Goal: Task Accomplishment & Management: Manage account settings

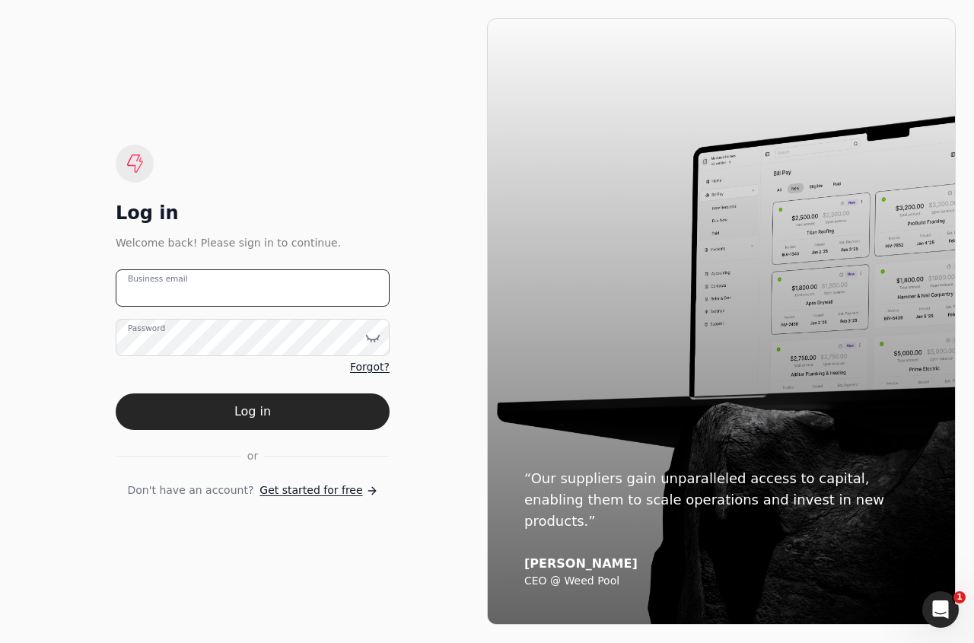
click at [278, 298] on email "Business email" at bounding box center [253, 287] width 274 height 37
type email "e"
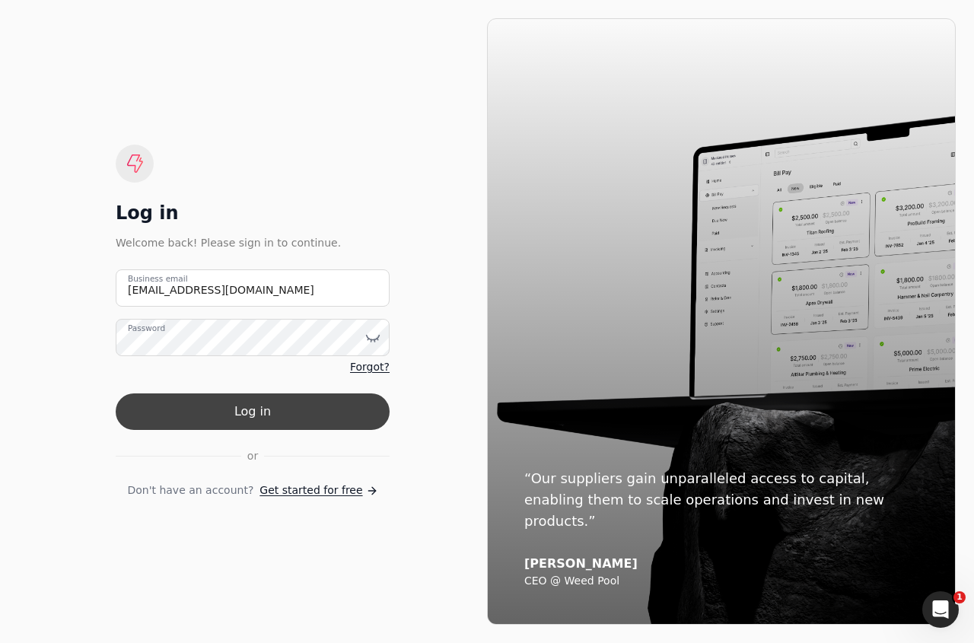
click at [302, 418] on button "Log in" at bounding box center [253, 411] width 274 height 37
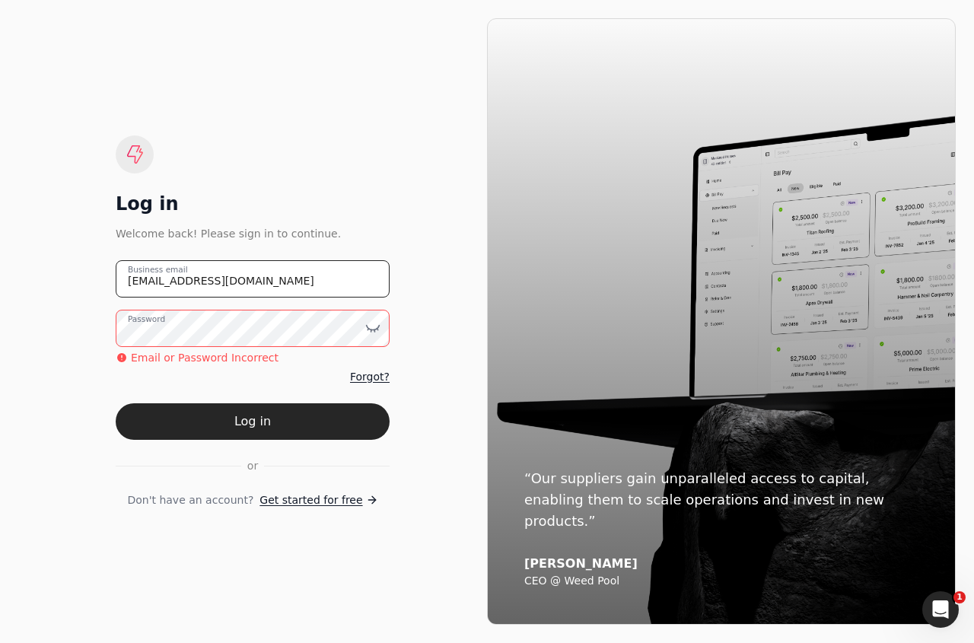
drag, startPoint x: 332, startPoint y: 278, endPoint x: 28, endPoint y: 269, distance: 304.5
click at [28, 269] on div "Log in Welcome back! Please sign in to continue. team+flf@helloquickly.com Busi…" at bounding box center [252, 321] width 469 height 606
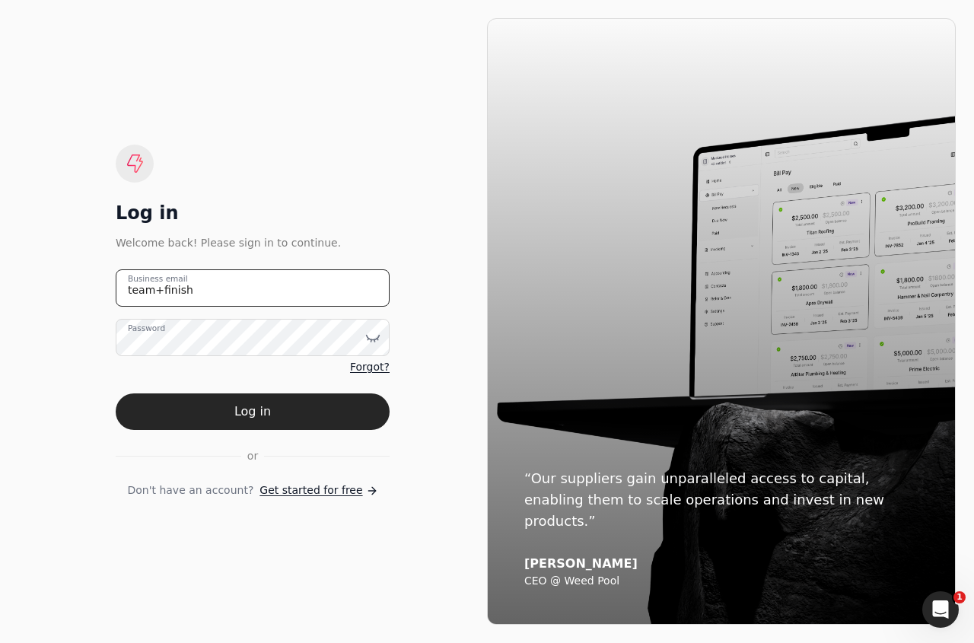
type email "team+finishlinefreight@helloquickly.com"
click at [0, 327] on html "Log in Welcome back! Please sign in to continue. team+finishlinefreight@helloqu…" at bounding box center [487, 321] width 974 height 643
click at [341, 211] on div "Log in" at bounding box center [253, 213] width 274 height 24
click at [294, 415] on button "Log in" at bounding box center [253, 411] width 274 height 37
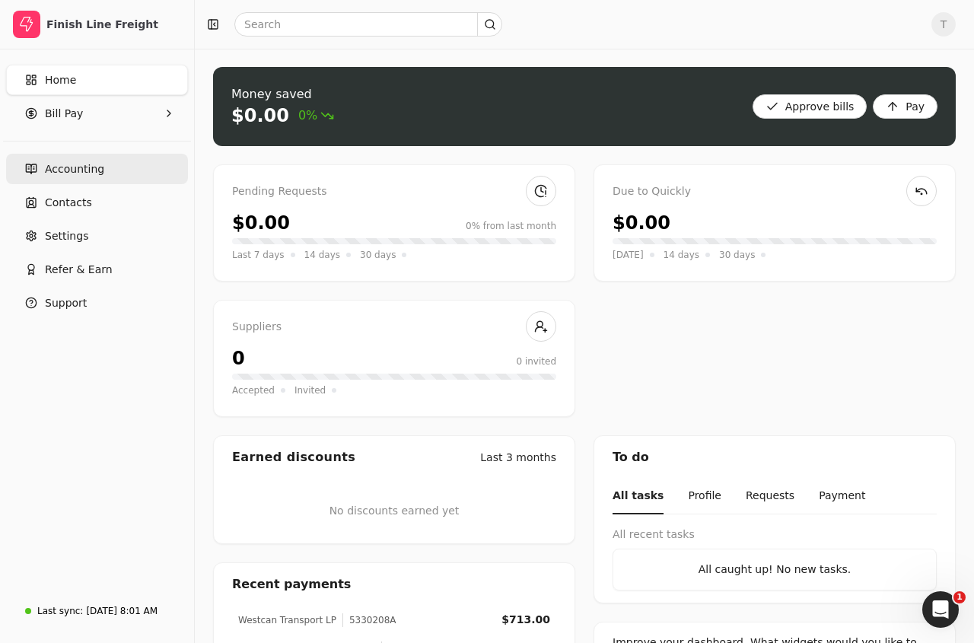
click at [84, 174] on span "Accounting" at bounding box center [74, 169] width 59 height 16
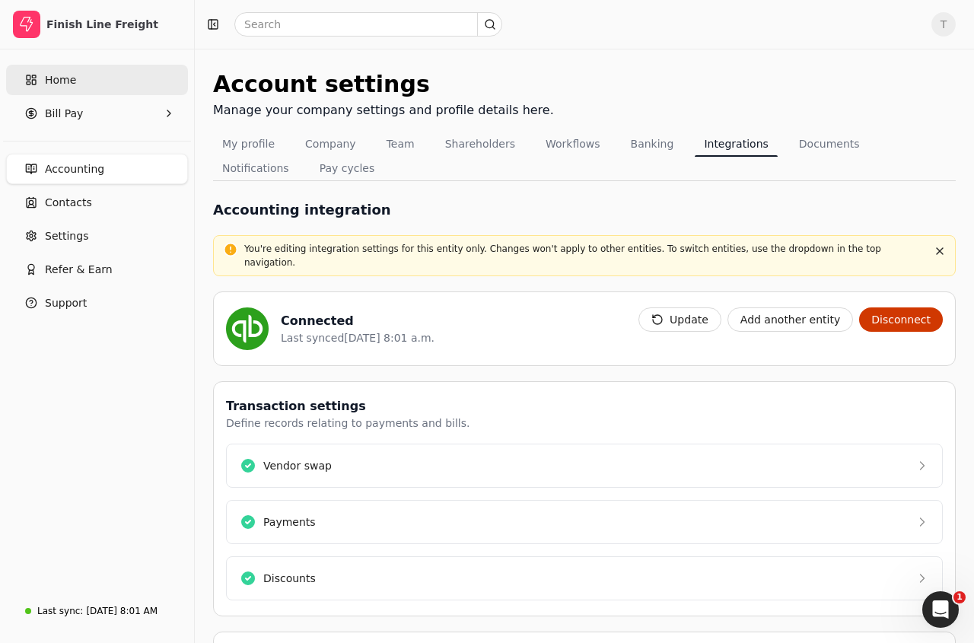
click at [85, 84] on link "Home" at bounding box center [97, 80] width 182 height 30
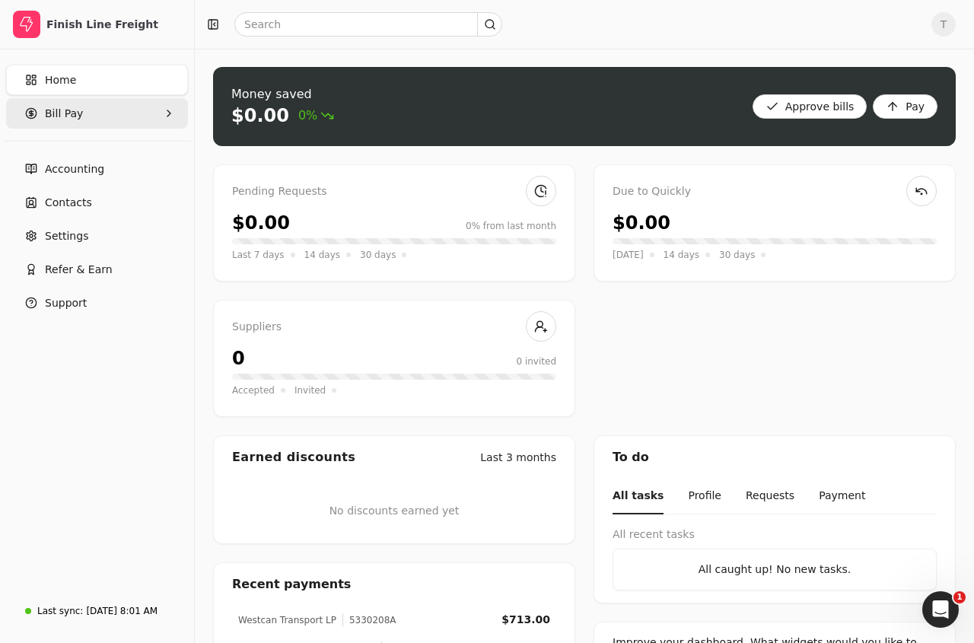
click at [85, 114] on Pay "Bill Pay" at bounding box center [97, 113] width 182 height 30
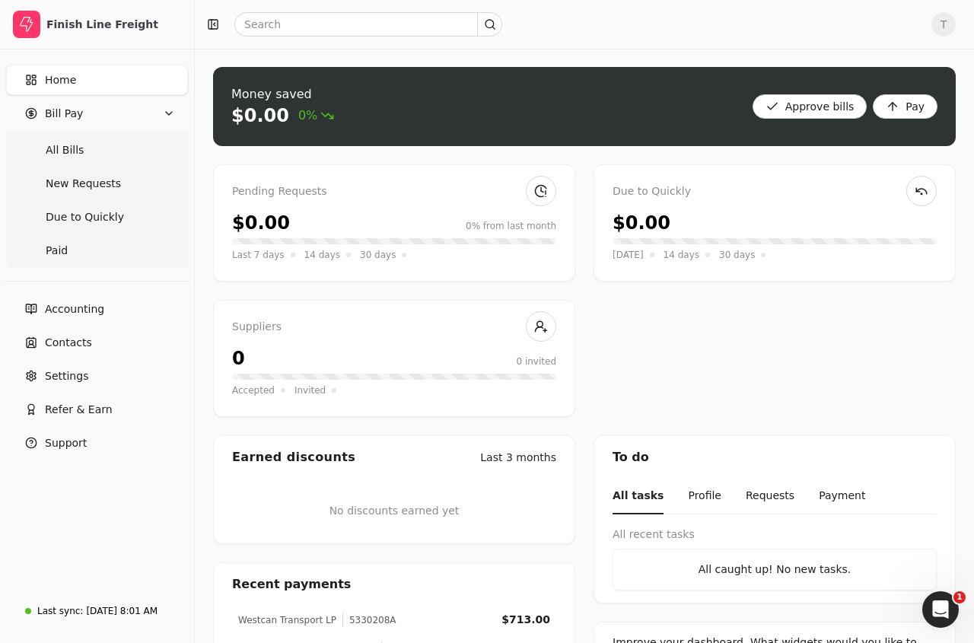
drag, startPoint x: 79, startPoint y: 157, endPoint x: 216, endPoint y: 166, distance: 137.2
click at [79, 157] on span "All Bills" at bounding box center [65, 150] width 38 height 16
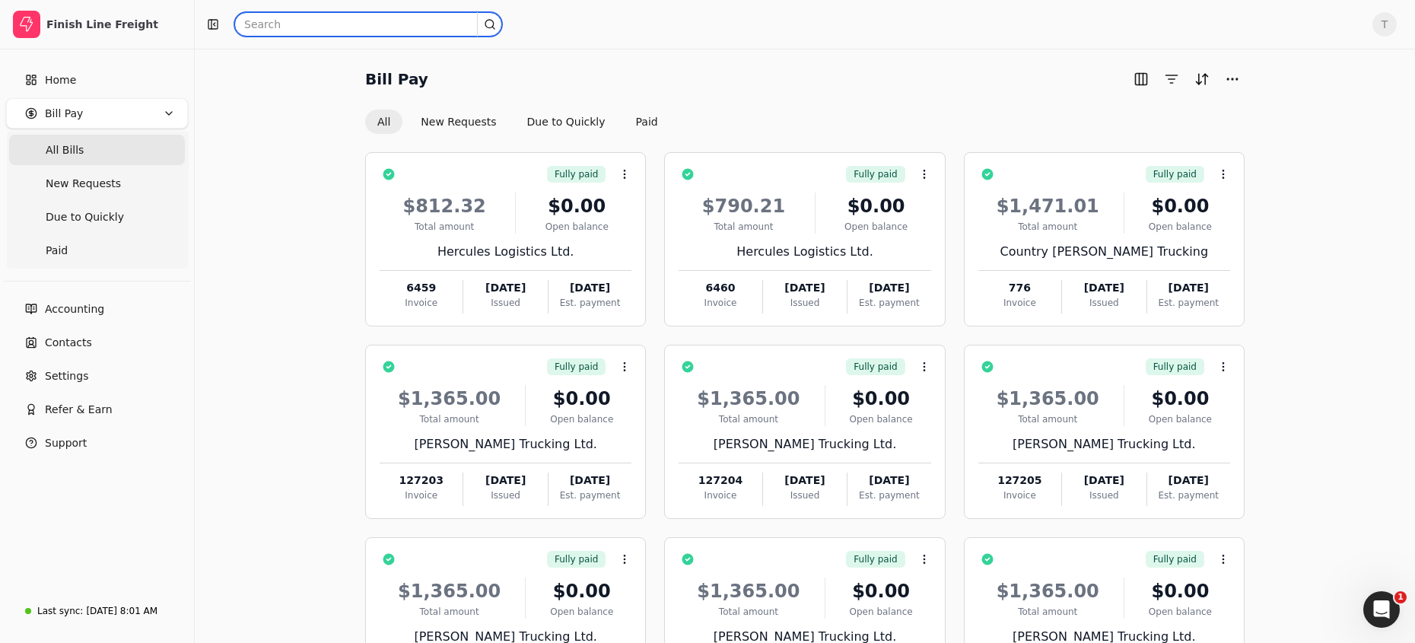
click at [387, 30] on input "text" at bounding box center [368, 24] width 268 height 24
type input "quickly"
click at [721, 60] on div "Bill Pay All New Requests Due to Quickly Paid Fully paid Context Menu Button $8…" at bounding box center [805, 423] width 1220 height 748
click at [377, 120] on button "All" at bounding box center [383, 122] width 37 height 24
click at [341, 22] on input "quickly" at bounding box center [368, 24] width 268 height 24
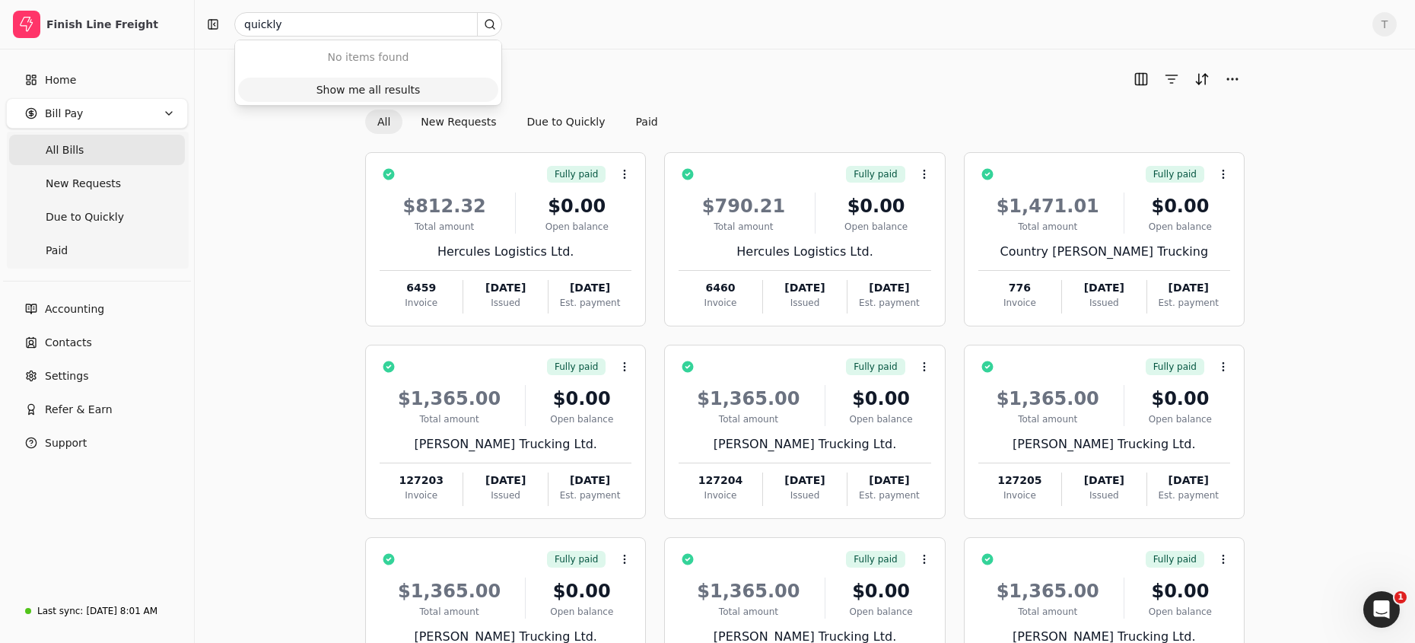
click at [367, 88] on div "Show me all results" at bounding box center [368, 90] width 104 height 16
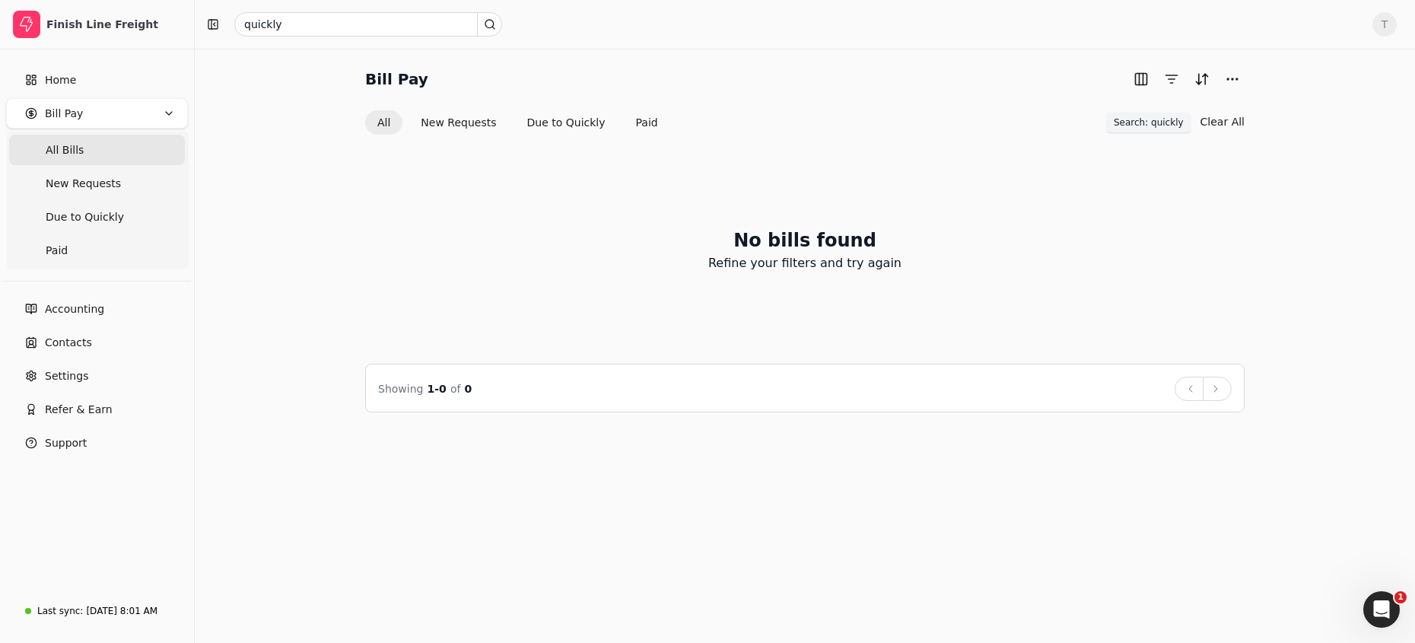
click at [973, 126] on span "Search: quickly" at bounding box center [1149, 123] width 70 height 14
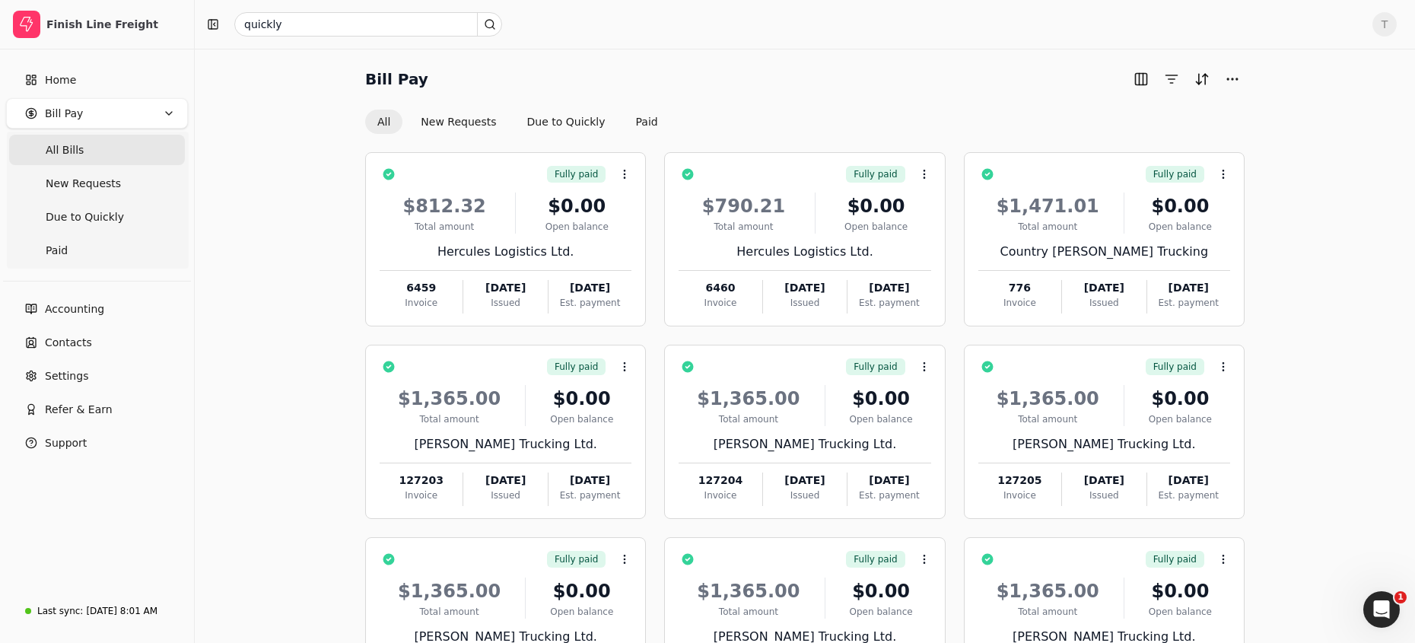
scroll to position [154, 0]
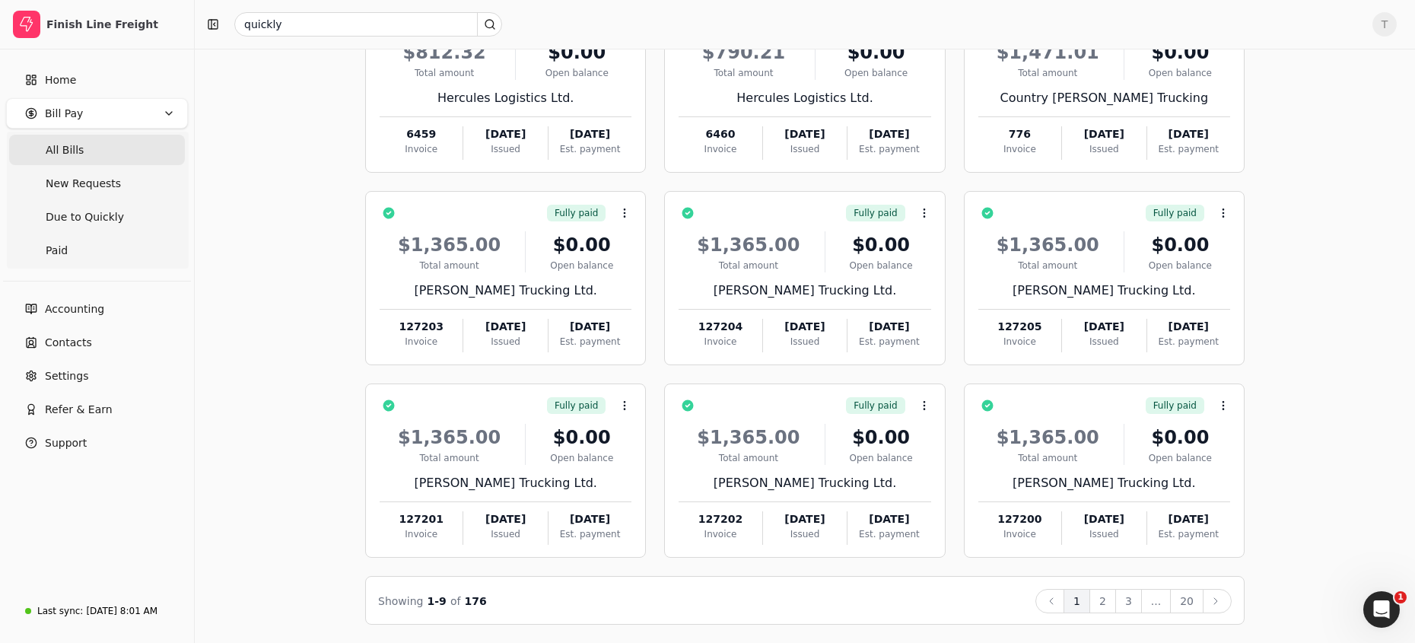
click at [72, 148] on span "All Bills" at bounding box center [65, 150] width 38 height 16
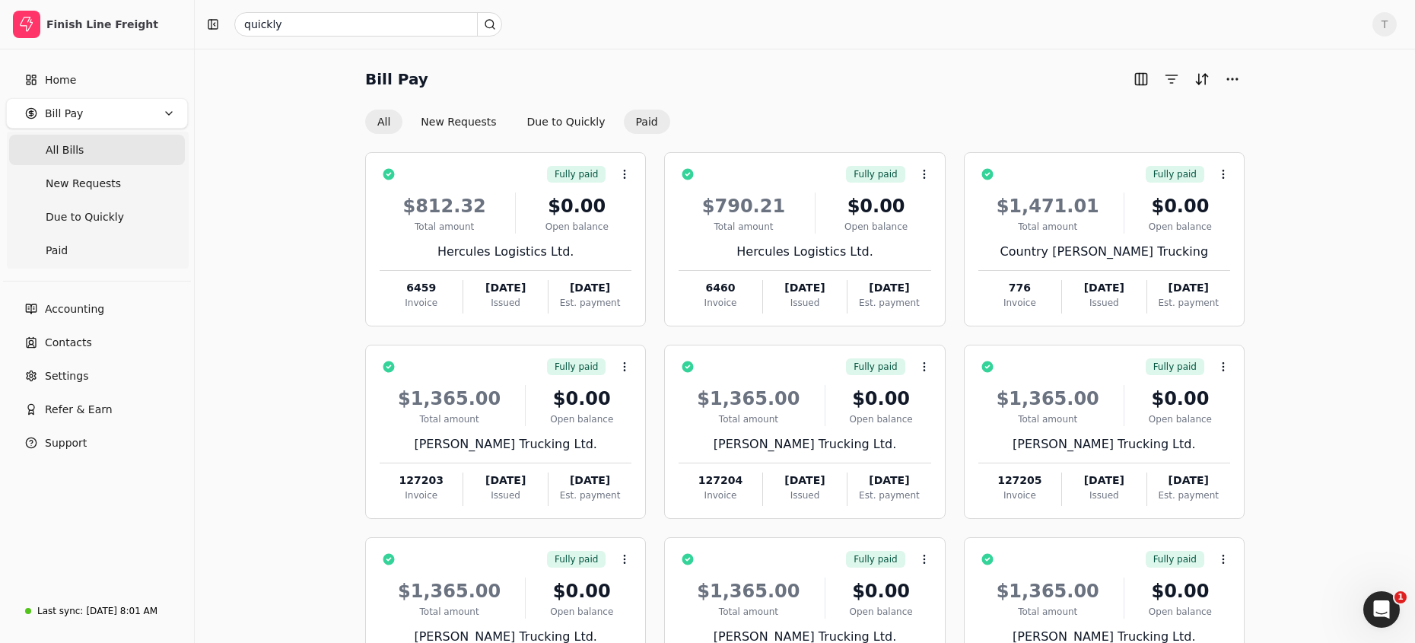
click at [631, 123] on button "Paid" at bounding box center [647, 122] width 46 height 24
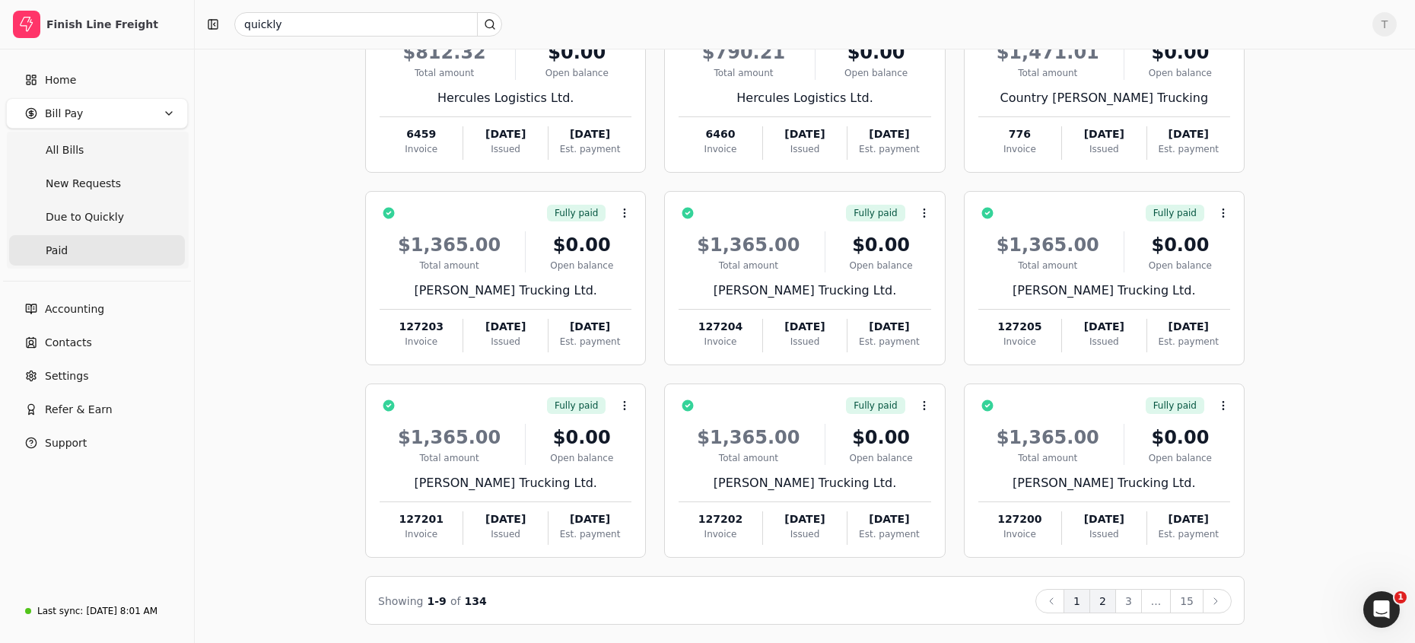
click at [973, 602] on button "2" at bounding box center [1102, 601] width 27 height 24
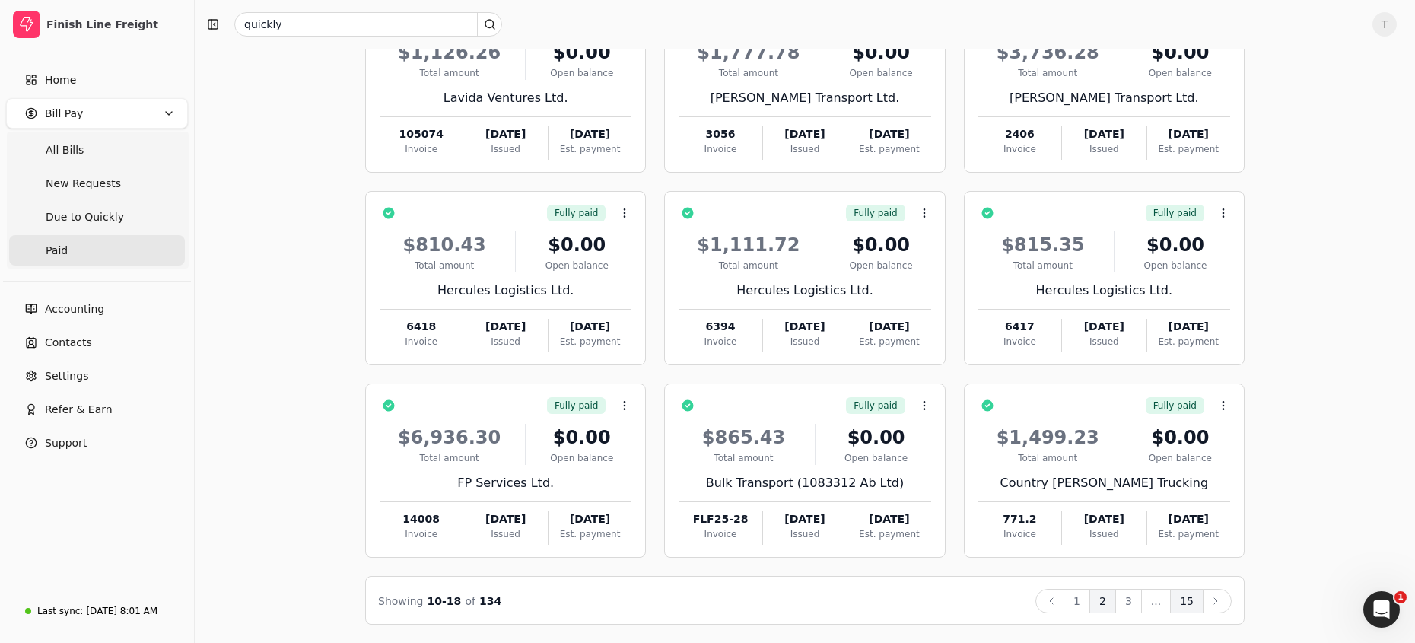
click at [973, 598] on button "15" at bounding box center [1186, 601] width 33 height 24
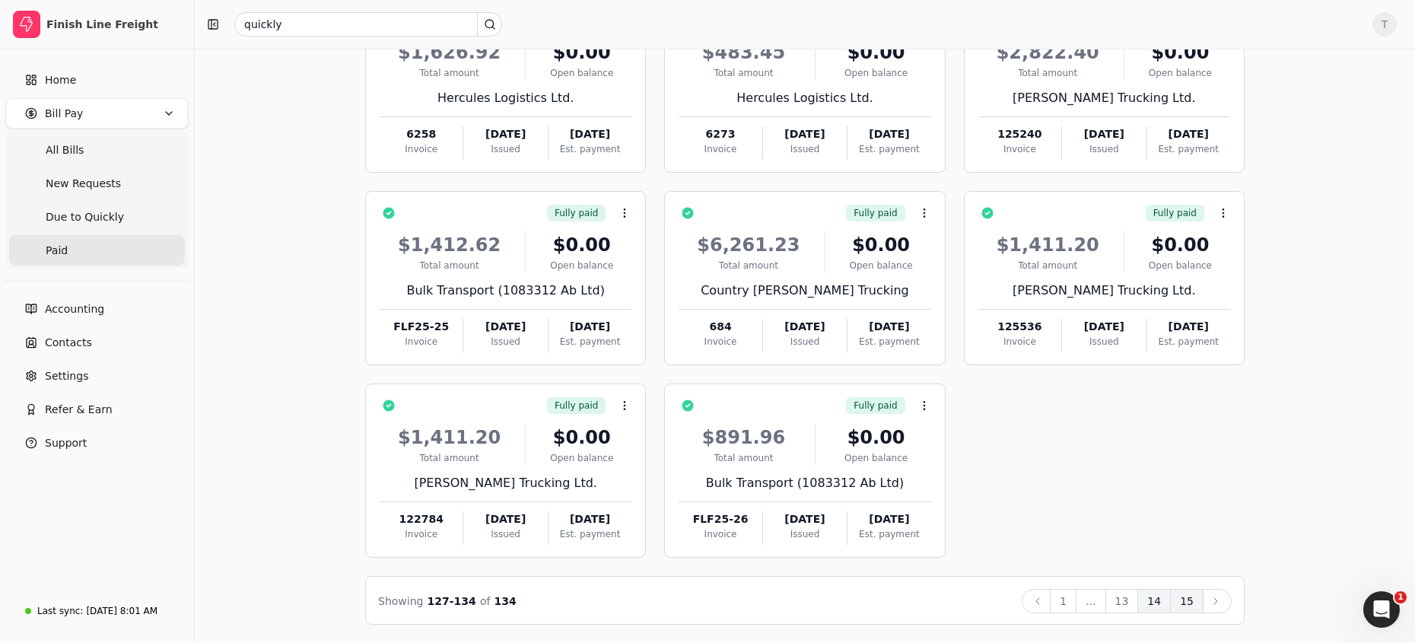
click at [973, 604] on button "14" at bounding box center [1153, 601] width 33 height 24
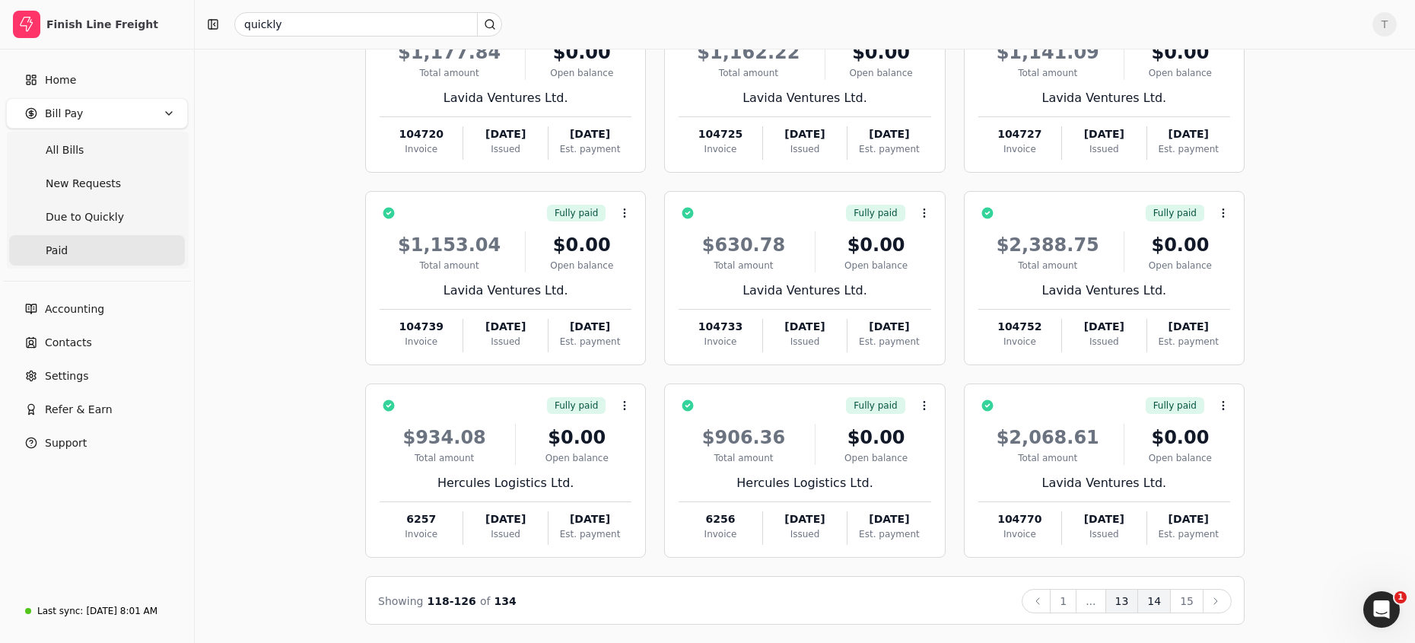
drag, startPoint x: 1128, startPoint y: 602, endPoint x: 1132, endPoint y: 593, distance: 9.2
click at [973, 602] on button "13" at bounding box center [1121, 601] width 33 height 24
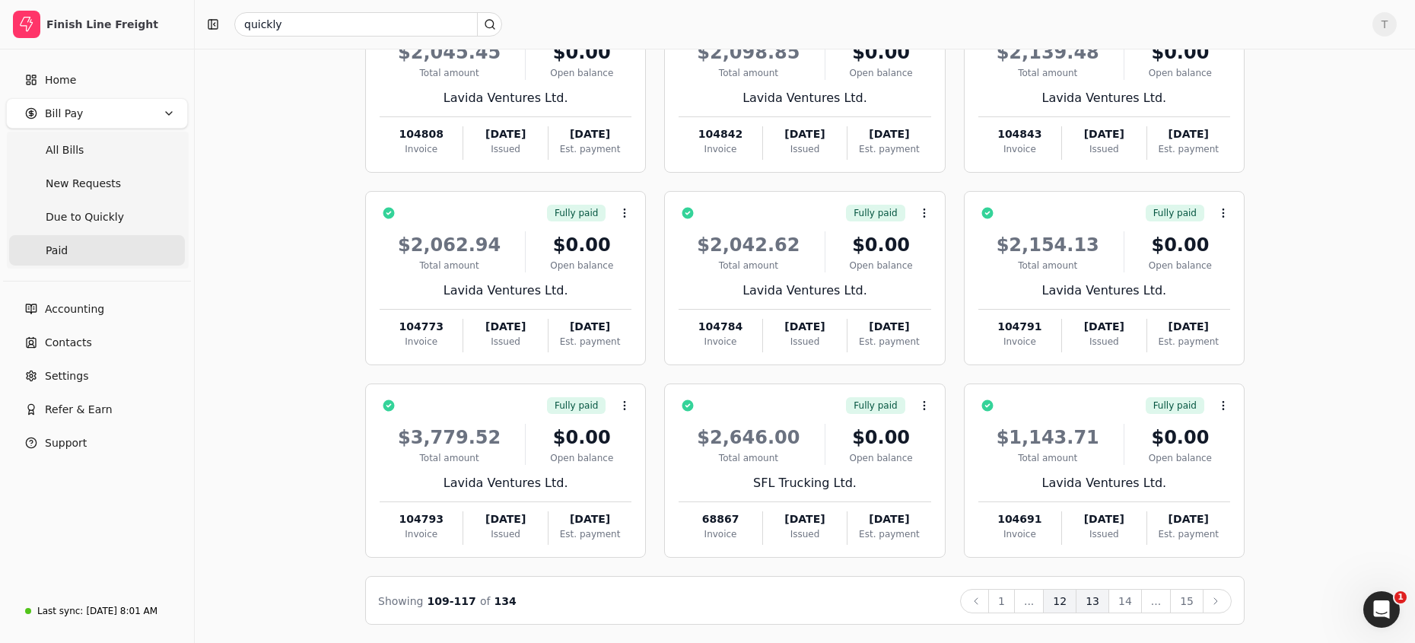
click at [973, 598] on button "12" at bounding box center [1059, 601] width 33 height 24
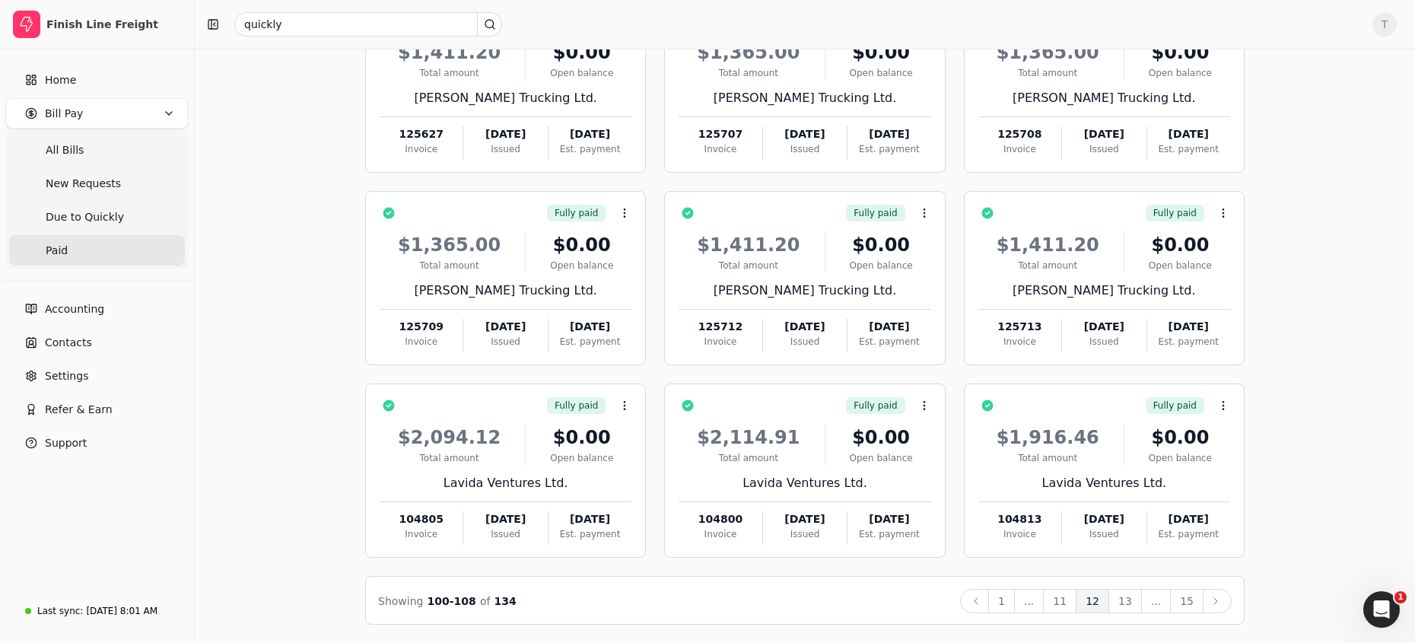
drag, startPoint x: 1075, startPoint y: 598, endPoint x: 1229, endPoint y: 539, distance: 165.4
click at [973, 598] on button "11" at bounding box center [1059, 601] width 33 height 24
click at [973, 609] on button "10" at bounding box center [1059, 601] width 33 height 24
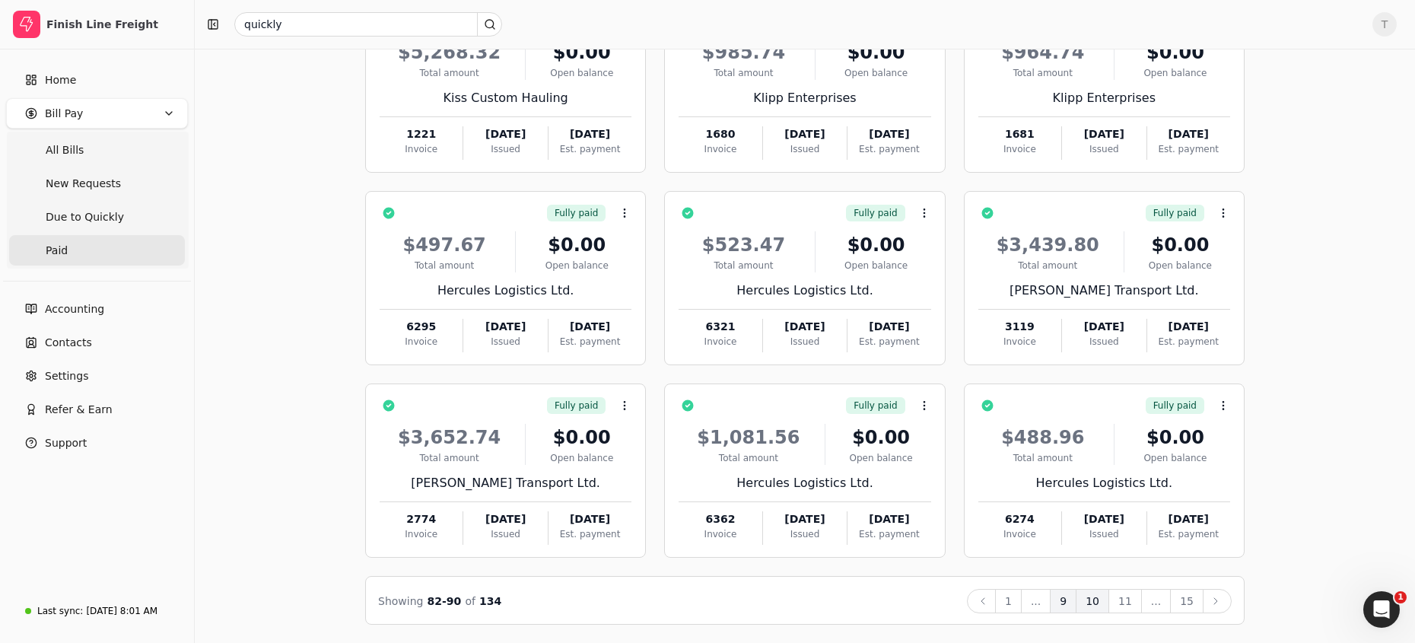
click at [973, 596] on button "9" at bounding box center [1063, 601] width 27 height 24
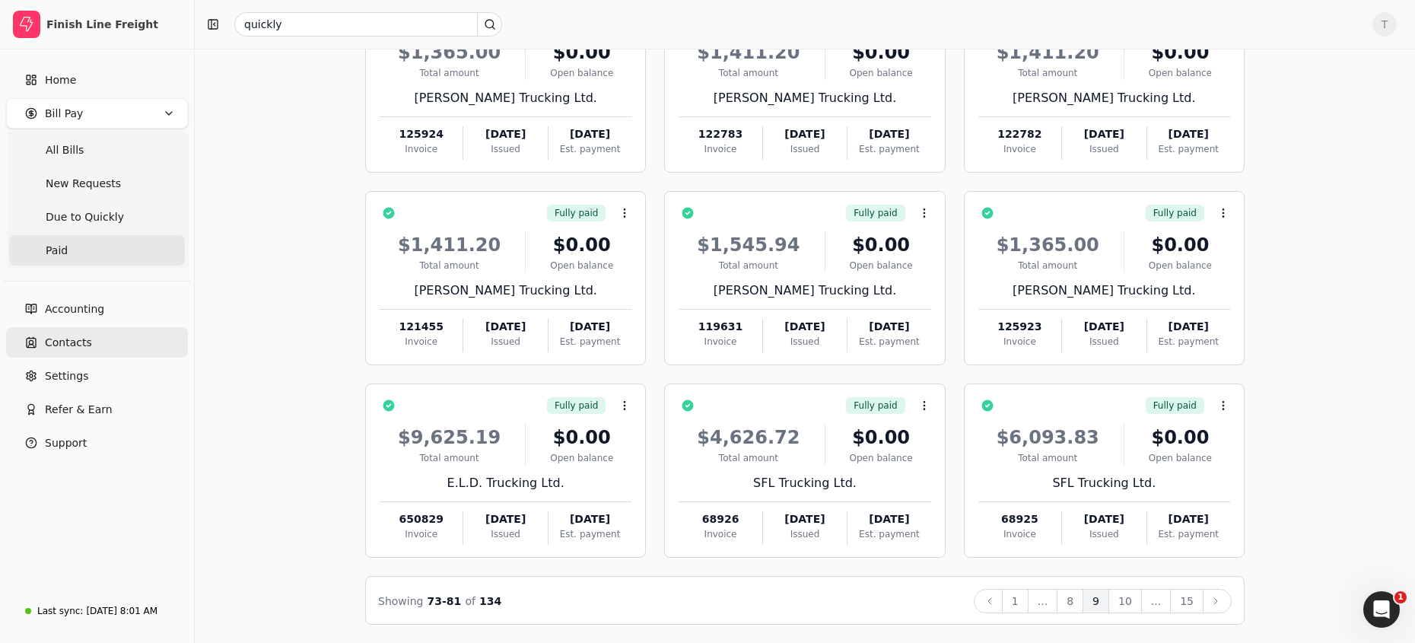
click at [87, 339] on span "Contacts" at bounding box center [68, 343] width 47 height 16
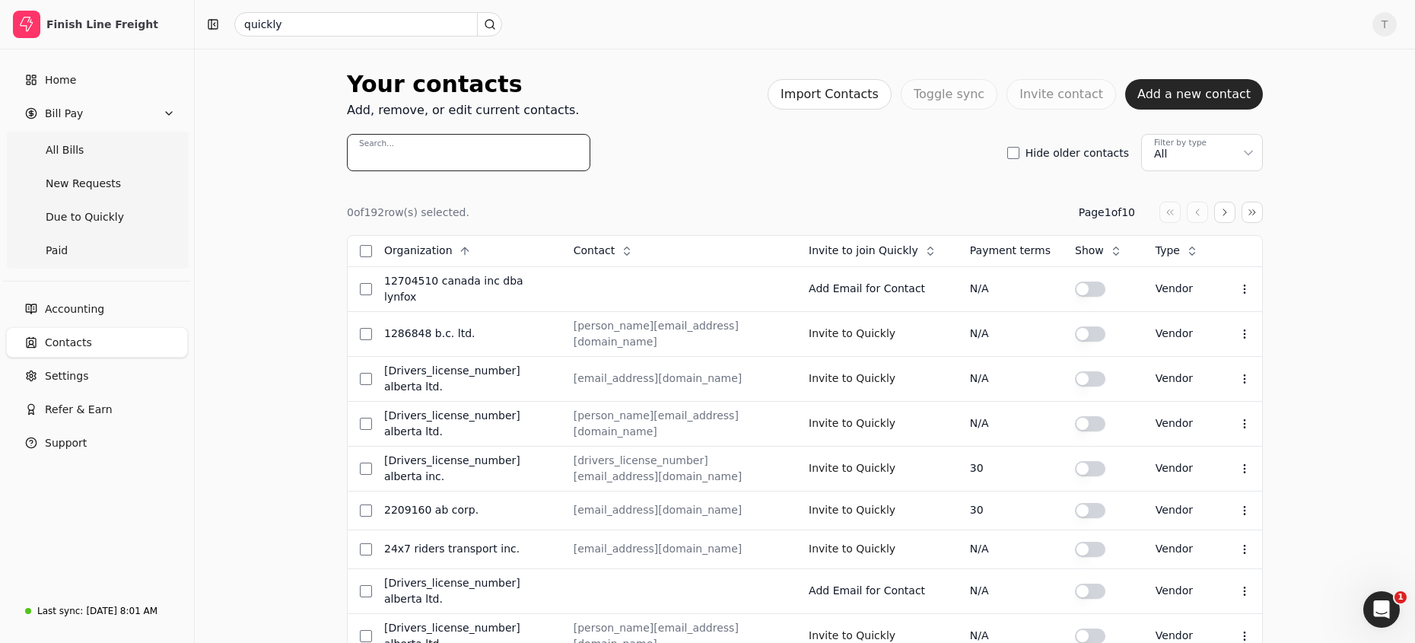
click at [430, 153] on input "Search..." at bounding box center [468, 152] width 243 height 37
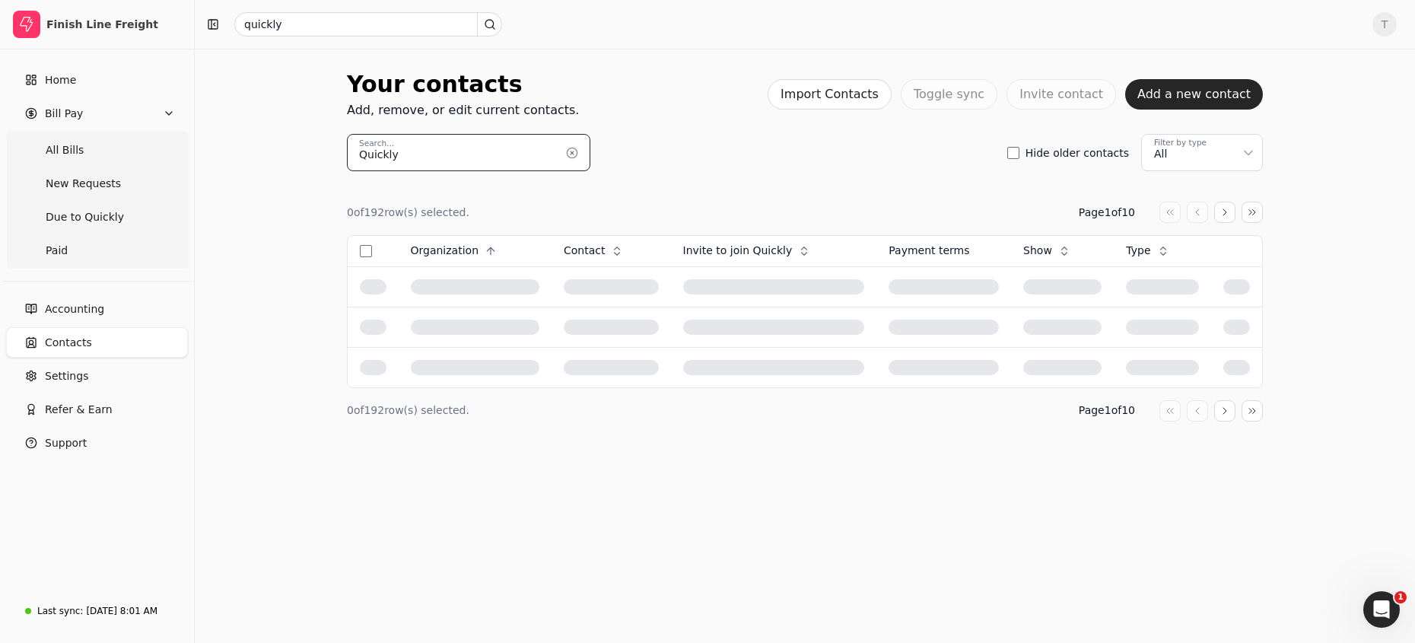
type input "Quickly"
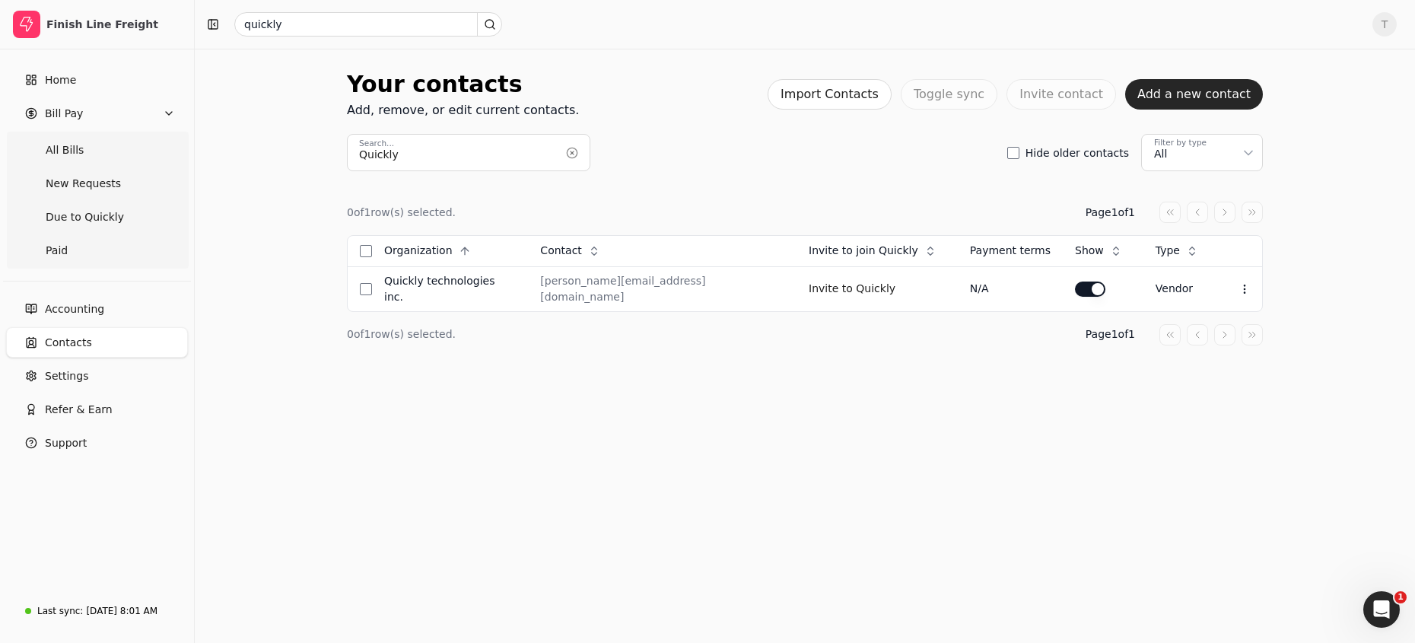
click at [763, 190] on div "0 of 1 row(s) selected. Page 1 of 1 Organization Context Menu Button Contact Co…" at bounding box center [805, 273] width 916 height 205
drag, startPoint x: 387, startPoint y: 285, endPoint x: 518, endPoint y: 286, distance: 130.9
click at [518, 286] on td "Quickly Technologies Inc." at bounding box center [450, 288] width 156 height 45
copy div "Quickly Technologies Inc."
click at [799, 161] on div "Quickly Search... Hide older contacts Filter by type All" at bounding box center [805, 152] width 916 height 37
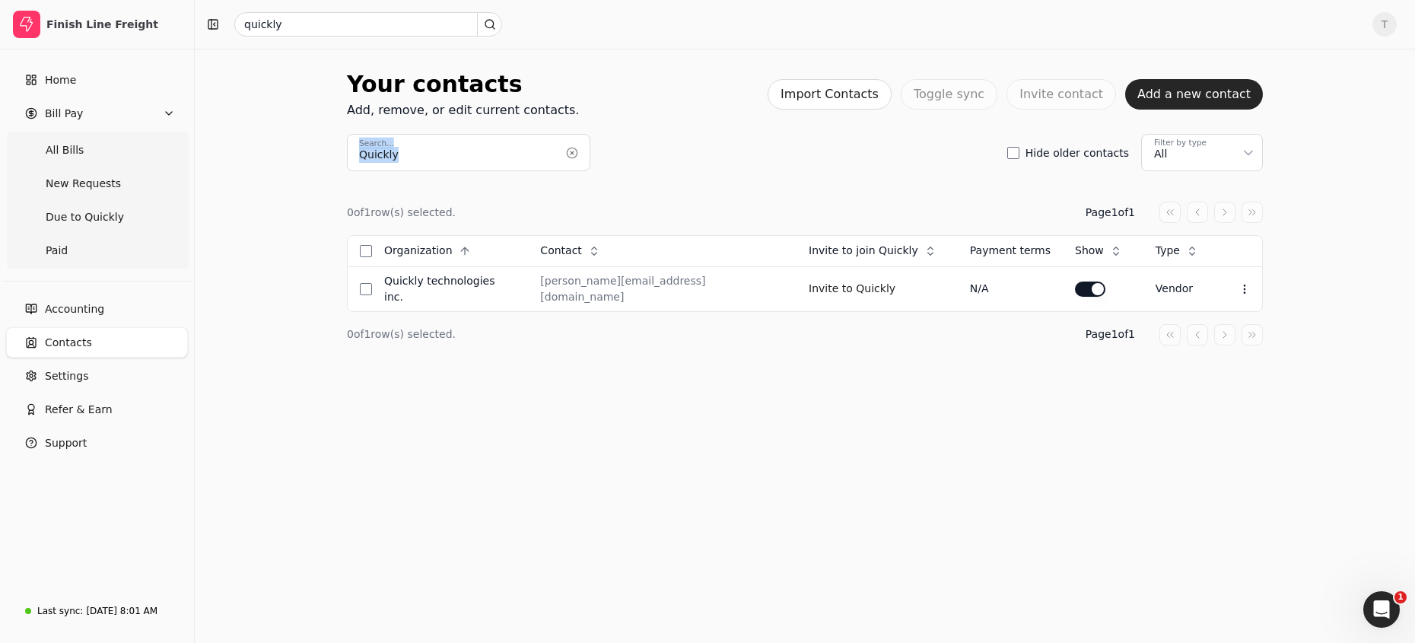
click at [572, 153] on button "button" at bounding box center [572, 153] width 24 height 24
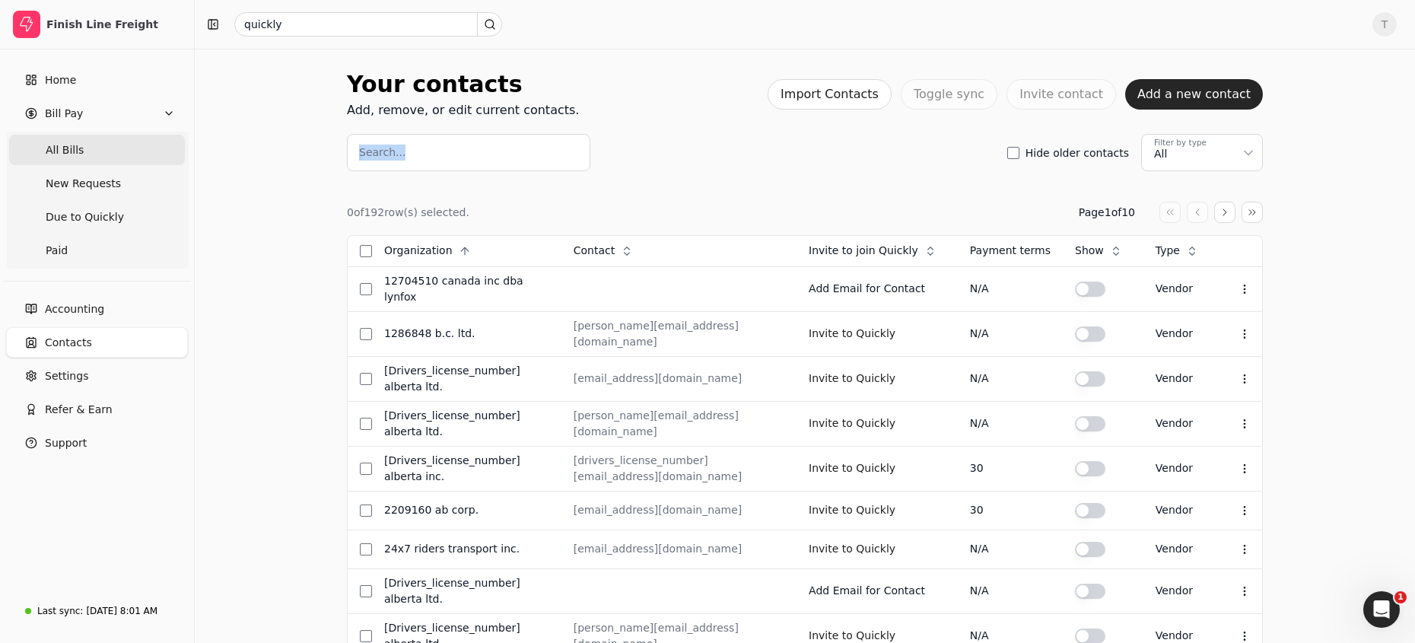
click at [110, 149] on Bills "All Bills" at bounding box center [97, 150] width 176 height 30
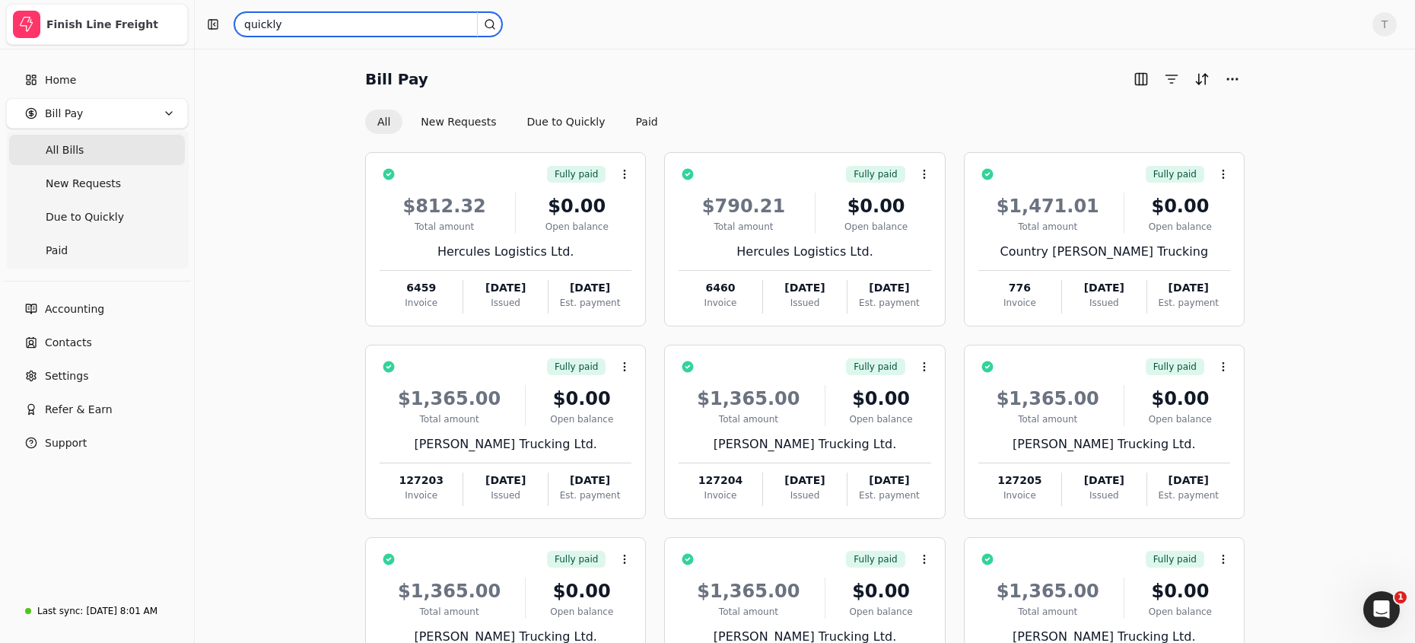
drag, startPoint x: 323, startPoint y: 29, endPoint x: 76, endPoint y: 18, distance: 246.7
click at [72, 18] on div "Finish Line Freight Home Bill Pay All Bills New Requests Due to Quickly Paid Ac…" at bounding box center [707, 398] width 1415 height 797
paste input "Quickly Technologies Inc."
type input "Quickly Technologies Inc."
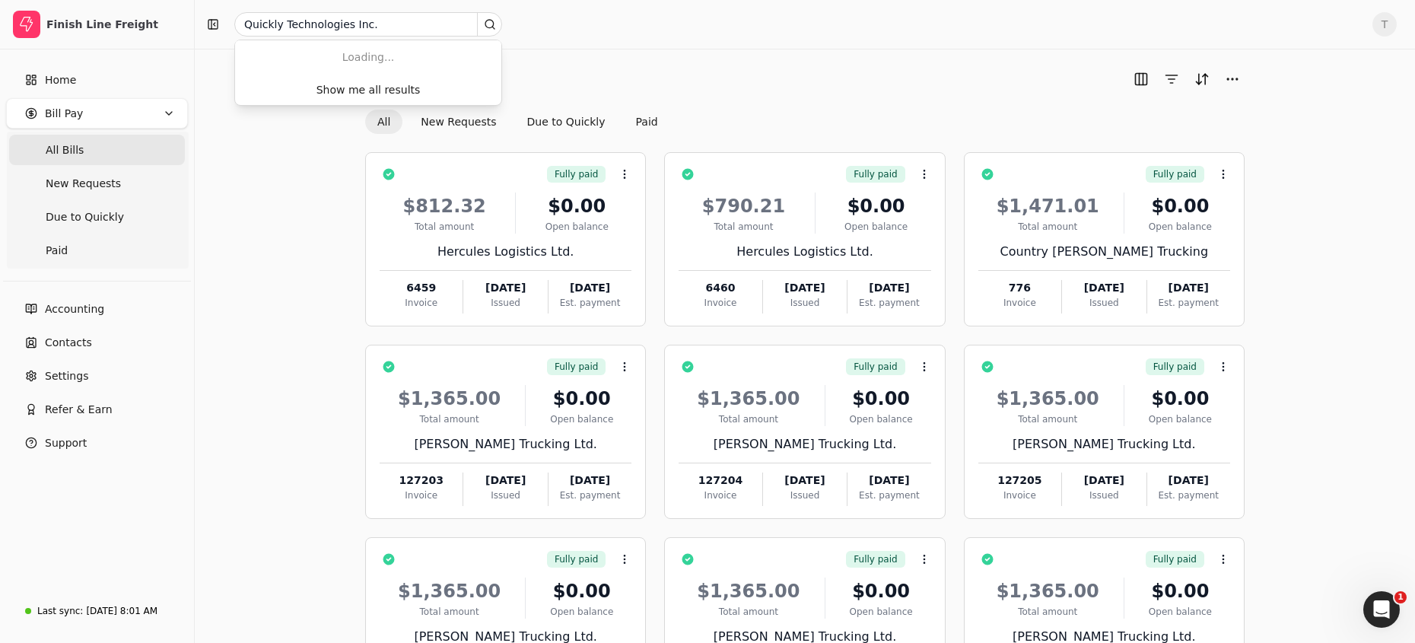
click at [663, 71] on div "Bill Pay" at bounding box center [804, 79] width 879 height 24
click at [103, 135] on Bills "All Bills" at bounding box center [97, 150] width 176 height 30
drag, startPoint x: 104, startPoint y: 340, endPoint x: 119, endPoint y: 339, distance: 15.2
click at [104, 340] on link "Contacts" at bounding box center [97, 342] width 182 height 30
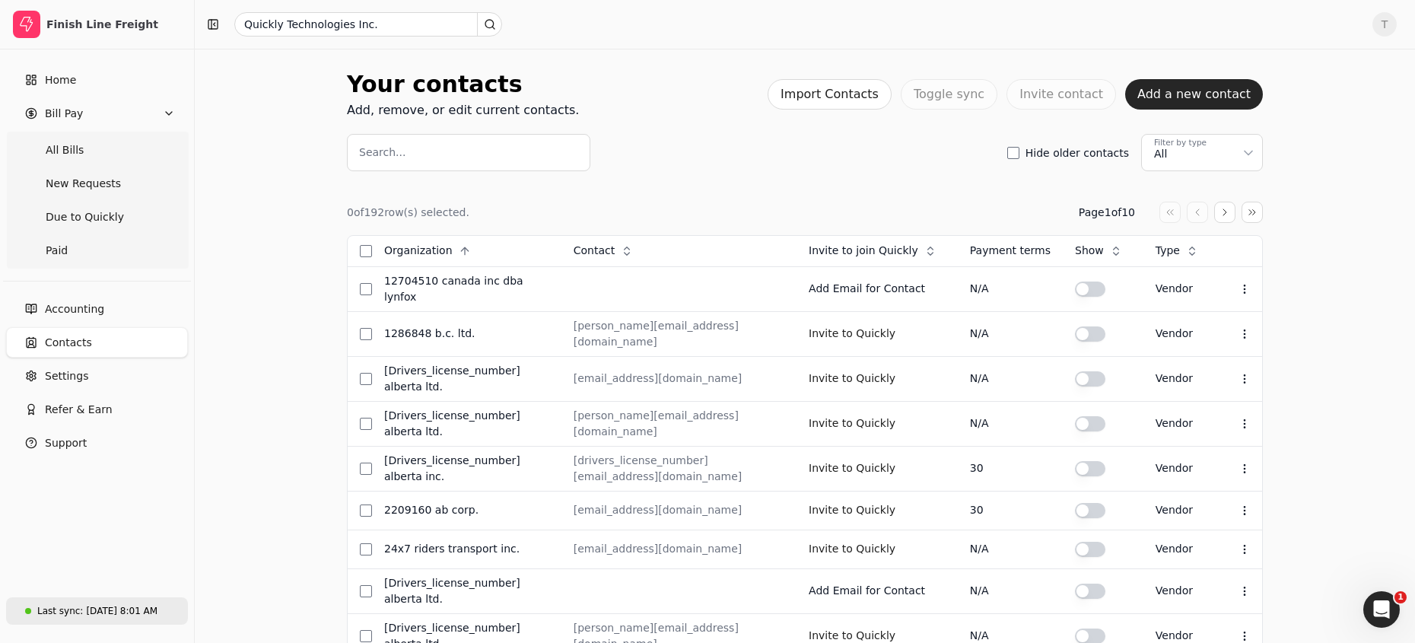
drag, startPoint x: 118, startPoint y: 610, endPoint x: 126, endPoint y: 607, distance: 8.9
click at [119, 609] on div "Aug 20, 8:01 AM" at bounding box center [122, 611] width 72 height 14
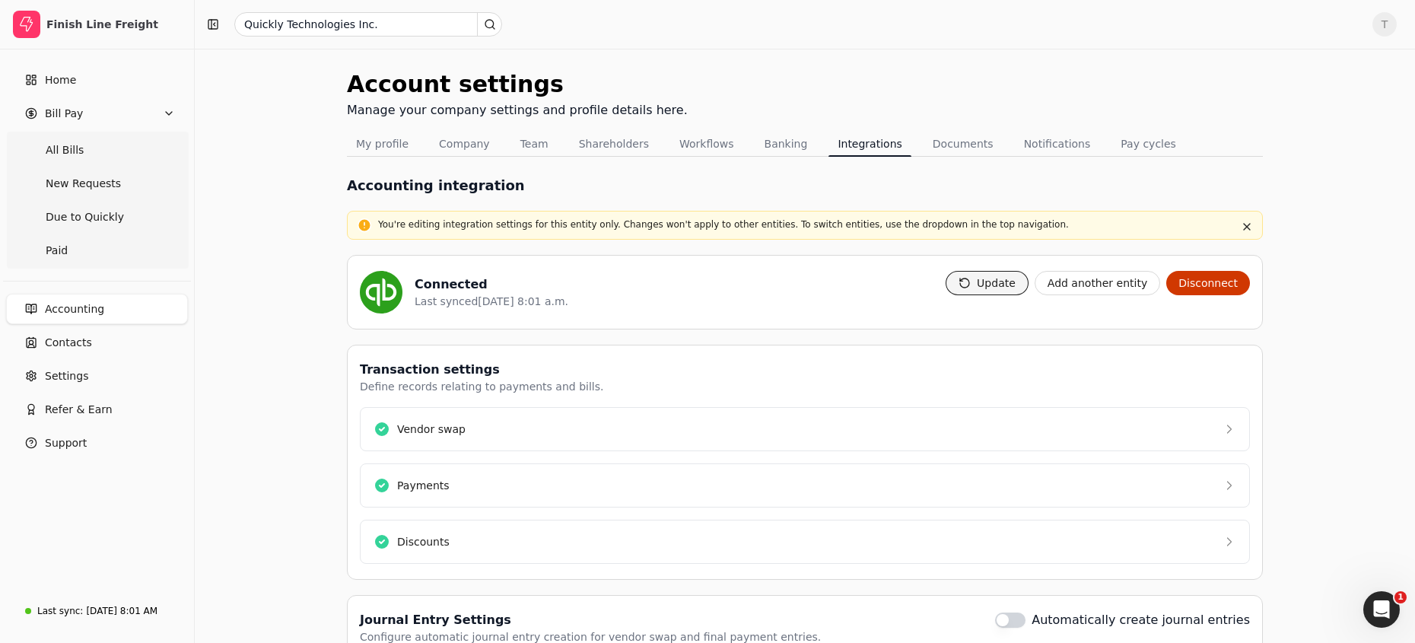
click at [973, 275] on button "Update" at bounding box center [987, 283] width 83 height 24
drag, startPoint x: 1248, startPoint y: 227, endPoint x: 1286, endPoint y: 231, distance: 38.2
click at [973, 227] on button "button" at bounding box center [1247, 227] width 18 height 18
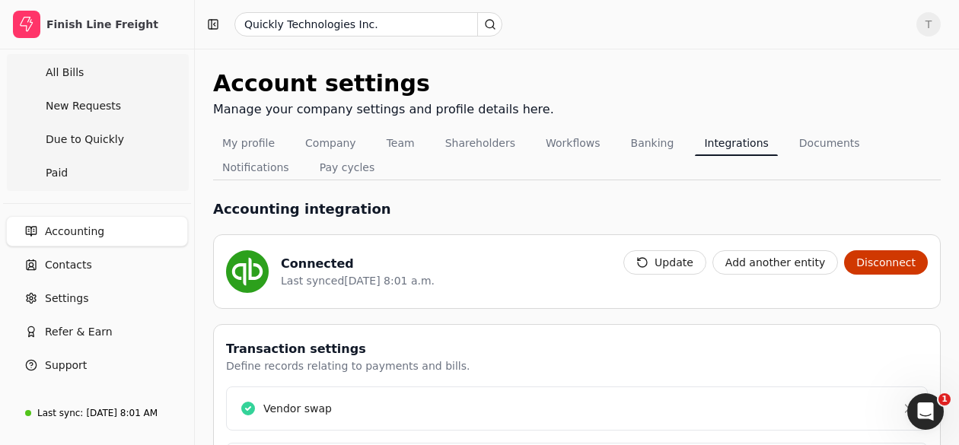
scroll to position [80, 0]
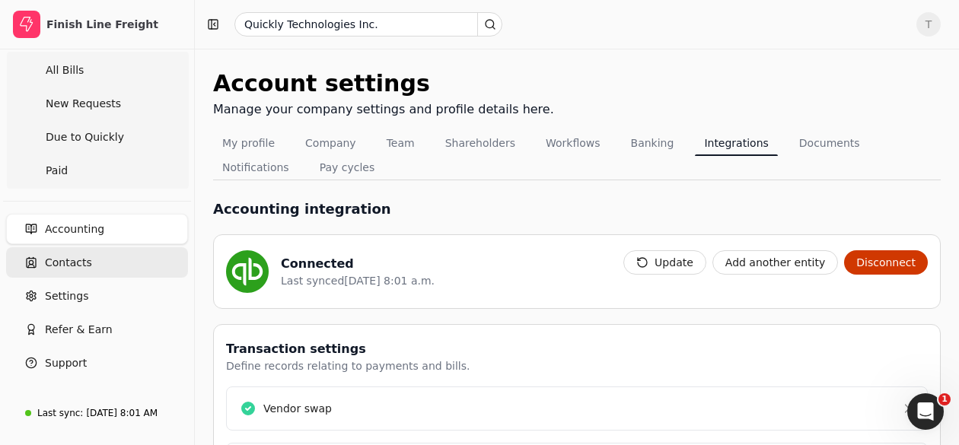
click at [87, 261] on span "Contacts" at bounding box center [68, 263] width 47 height 16
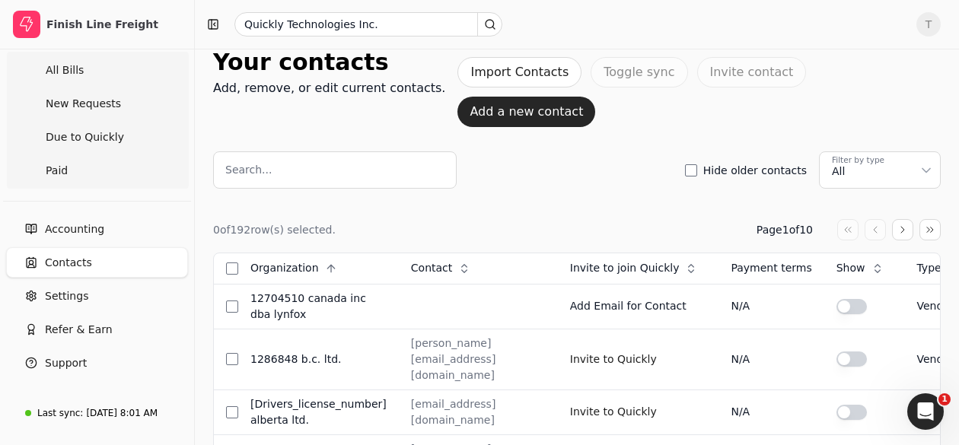
scroll to position [21, 0]
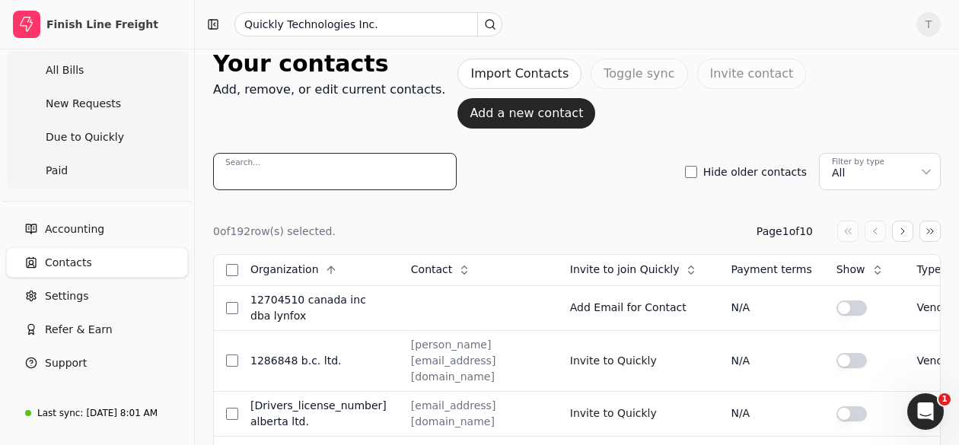
click at [350, 153] on input "Search..." at bounding box center [334, 171] width 243 height 37
paste input "Lavida Ventures Ltd."
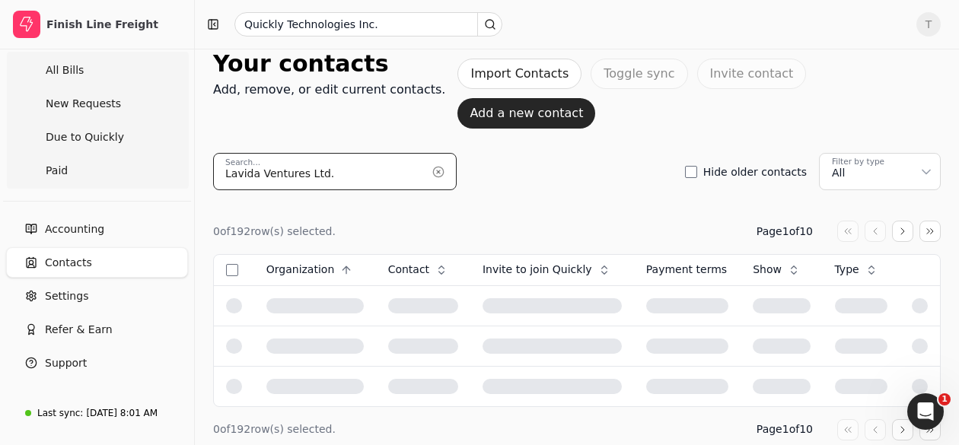
scroll to position [0, 0]
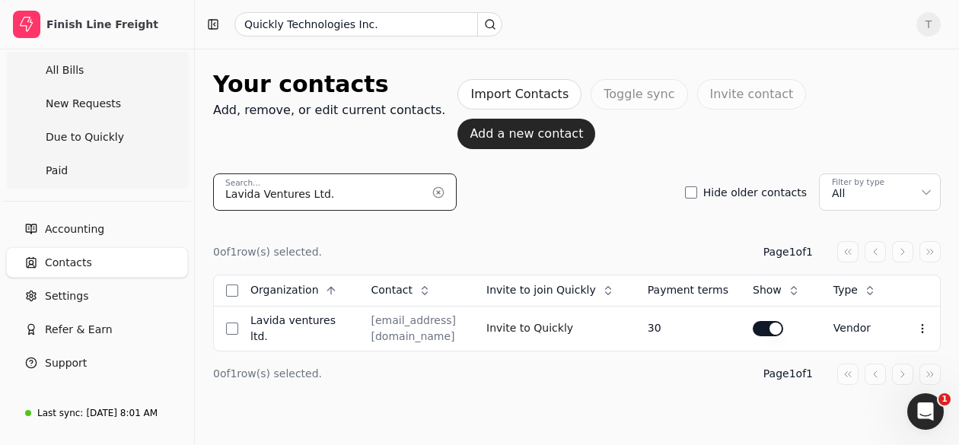
drag, startPoint x: 140, startPoint y: 146, endPoint x: -4, endPoint y: 132, distance: 144.5
click at [0, 132] on html "Finish Line Freight Home Bill Pay All Bills New Requests Due to Quickly Paid Ac…" at bounding box center [479, 223] width 959 height 446
paste input "Bickner Trucking"
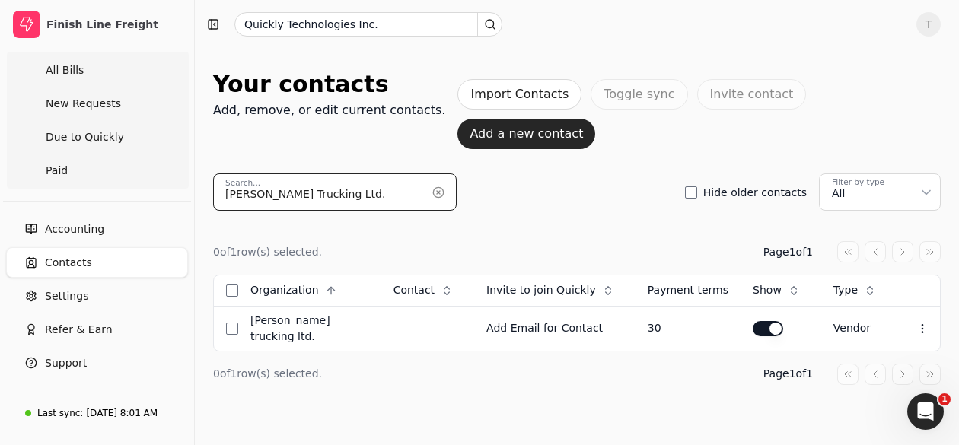
type input "[PERSON_NAME] Trucking Ltd."
click at [916, 323] on icon at bounding box center [922, 329] width 12 height 12
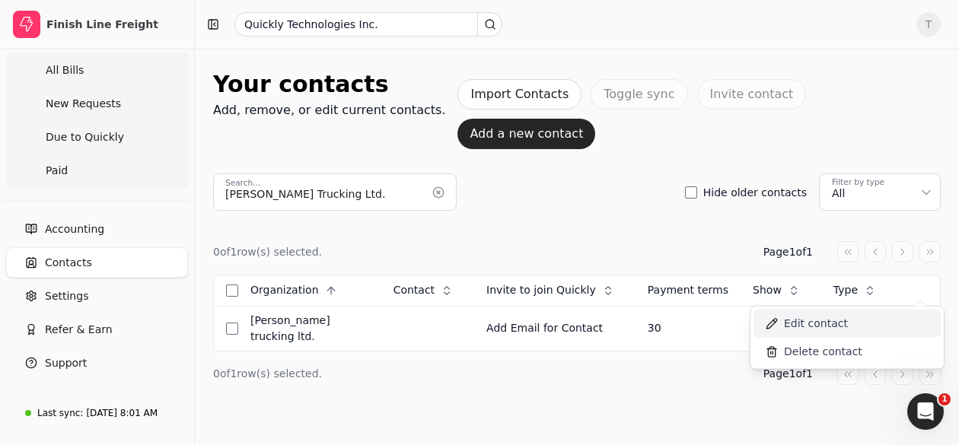
click at [871, 320] on li "Edit contact" at bounding box center [846, 324] width 187 height 28
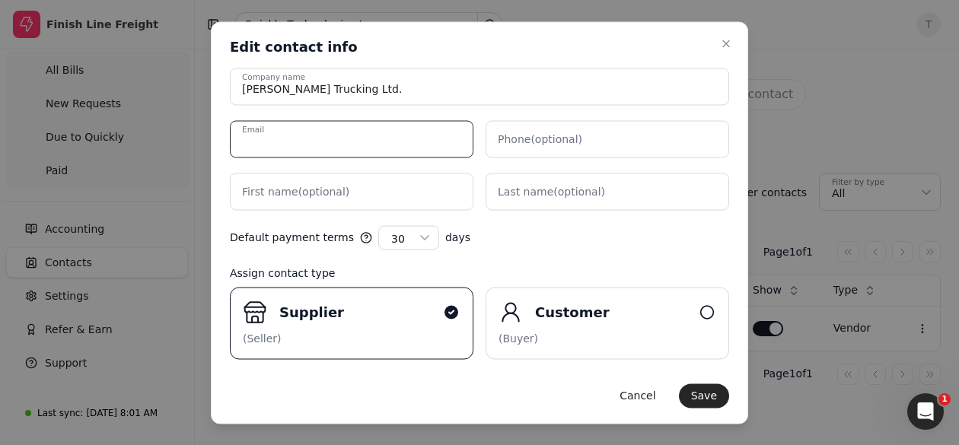
click at [415, 135] on input "Email" at bounding box center [351, 138] width 243 height 37
paste input "crystal@bicknertrucking.com"
type input "crystal@bicknertrucking.com"
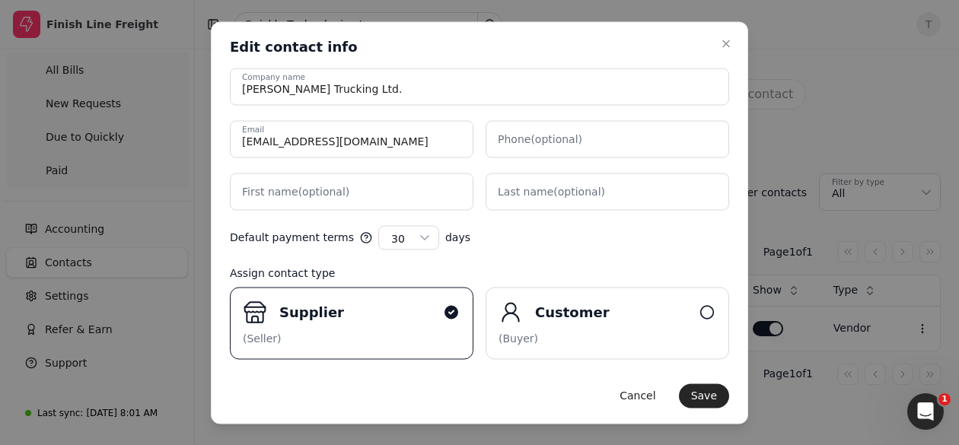
click at [606, 254] on form "Bickner Trucking Ltd. Company name crystal@bicknertrucking.com Email Phone (opt…" at bounding box center [479, 238] width 499 height 340
drag, startPoint x: 705, startPoint y: 399, endPoint x: 803, endPoint y: 410, distance: 98.8
click at [705, 399] on button "Save" at bounding box center [704, 395] width 50 height 24
select select "---"
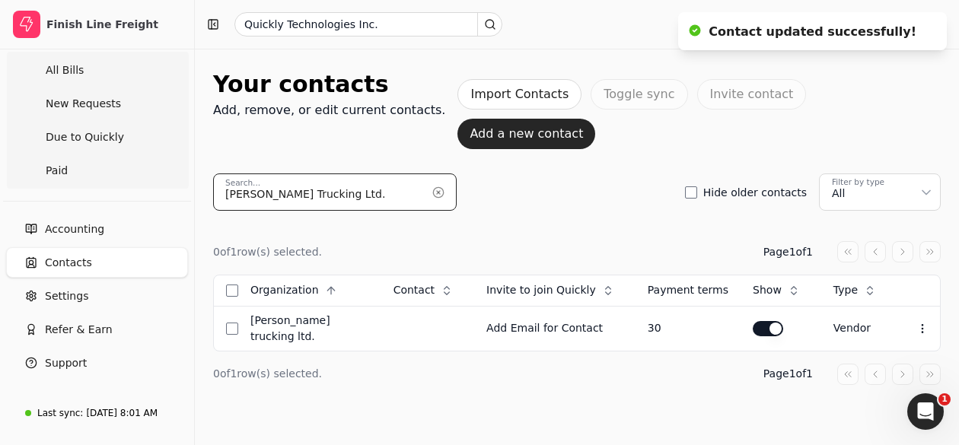
drag, startPoint x: 380, startPoint y: 154, endPoint x: -4, endPoint y: 122, distance: 385.5
click at [0, 122] on html "Finish Line Freight Home Bill Pay All Bills New Requests Due to Quickly Paid Ac…" at bounding box center [479, 223] width 959 height 446
paste input "rett Livingston Trucking"
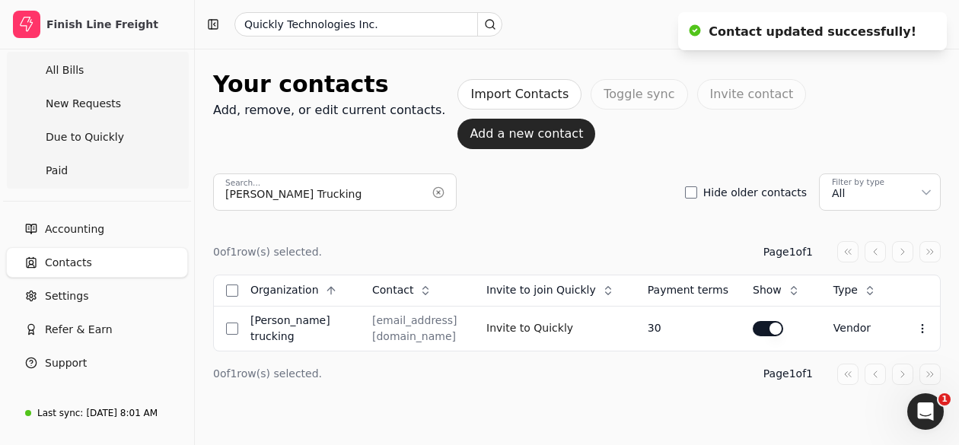
click at [638, 211] on div "0 of 1 row(s) selected. Page 1 of 1 Organization Context Menu Button Contact Co…" at bounding box center [576, 313] width 727 height 205
drag, startPoint x: 343, startPoint y: 157, endPoint x: -4, endPoint y: 144, distance: 347.2
click at [0, 144] on html "Finish Line Freight Home Bill Pay All Bills New Requests Due to Quickly Paid Ac…" at bounding box center [479, 223] width 959 height 446
paste input "ulk Transport (1083312 Ab Ltd)"
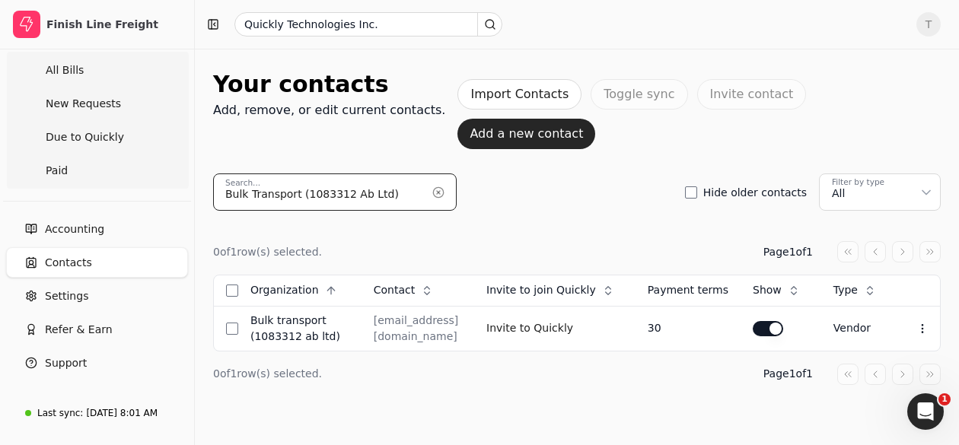
drag, startPoint x: 329, startPoint y: 157, endPoint x: 363, endPoint y: 157, distance: 33.5
click at [329, 173] on input "Bulk Transport (1083312 Ab Ltd)" at bounding box center [334, 191] width 243 height 37
drag, startPoint x: 385, startPoint y: 155, endPoint x: -4, endPoint y: 144, distance: 388.9
click at [0, 144] on html "Finish Line Freight Home Bill Pay All Bills New Requests Due to Quickly Paid Ac…" at bounding box center [479, 223] width 959 height 446
paste input "Celtic Oilfield Services Ltd"
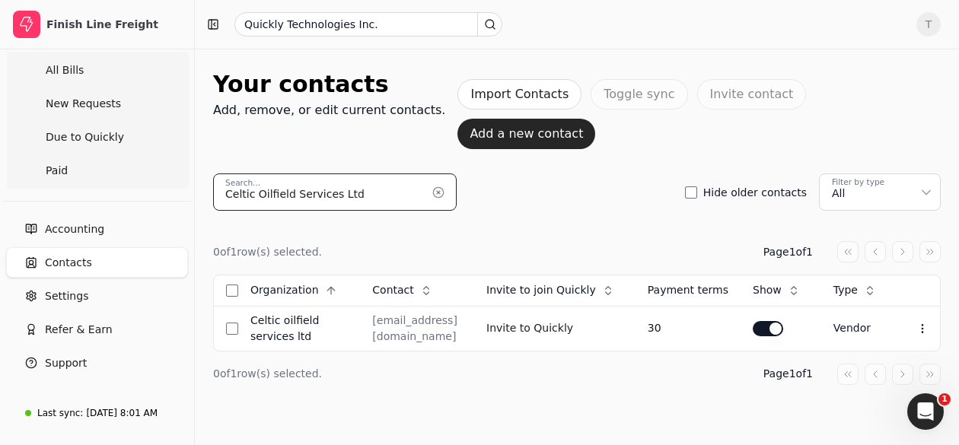
paste input "heval Transport Ltd."
drag, startPoint x: 367, startPoint y: 154, endPoint x: -4, endPoint y: 129, distance: 372.1
click at [0, 129] on html "Finish Line Freight Home Bill Pay All Bills New Requests Due to Quickly Paid Ac…" at bounding box center [479, 223] width 959 height 446
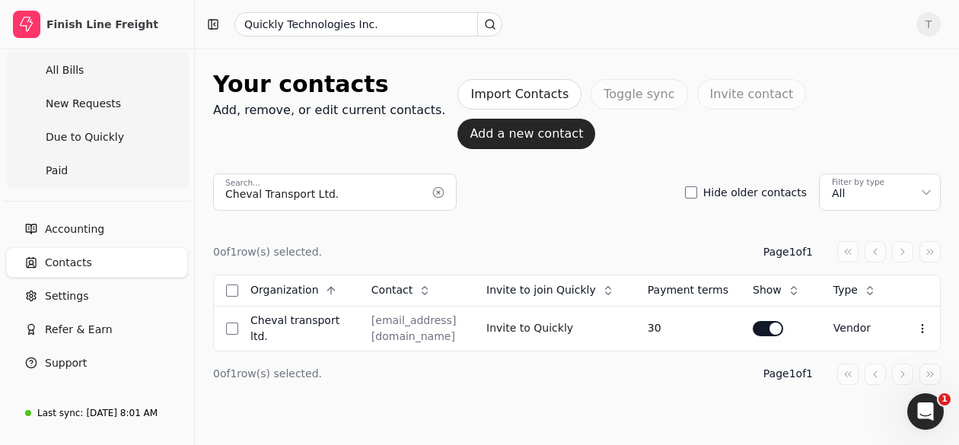
click at [897, 275] on th "Type Context Menu Button" at bounding box center [859, 290] width 76 height 30
drag, startPoint x: 375, startPoint y: 159, endPoint x: -3, endPoint y: 137, distance: 378.8
click at [0, 137] on html "Finish Line Freight Home Bill Pay All Bills New Requests Due to Quickly Paid Ac…" at bounding box center [479, 223] width 959 height 446
paste input "ountry Fehr Trucking"
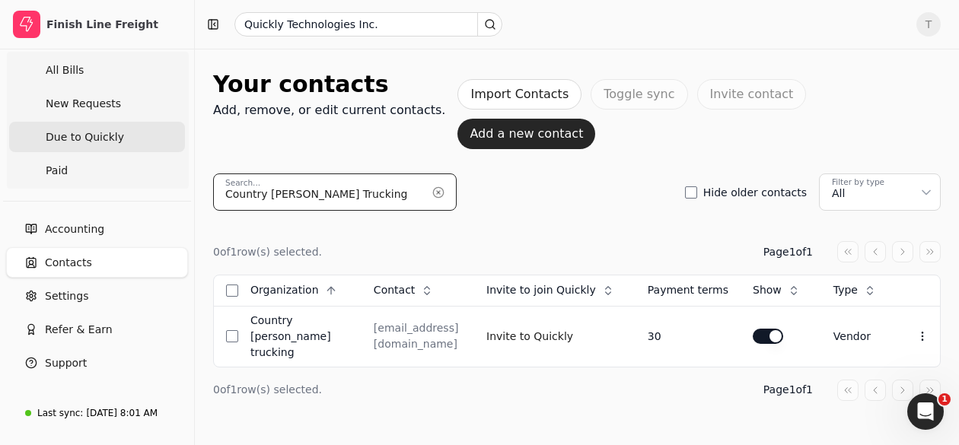
drag, startPoint x: 281, startPoint y: 151, endPoint x: 121, endPoint y: 136, distance: 161.2
click at [62, 132] on div "Finish Line Freight Home Bill Pay All Bills New Requests Due to Quickly Paid Ac…" at bounding box center [479, 231] width 959 height 462
paste input "DBT Holdings Ltd."
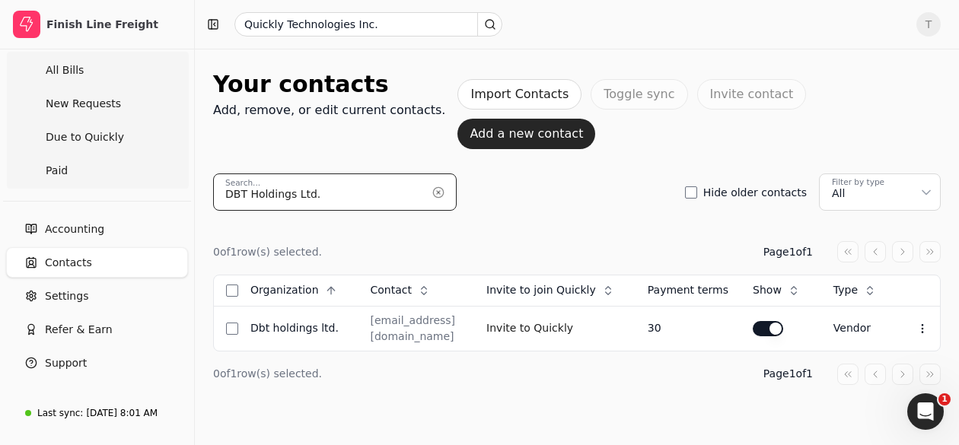
drag, startPoint x: 389, startPoint y: 151, endPoint x: -4, endPoint y: 133, distance: 393.0
click at [0, 133] on html "Finish Line Freight Home Bill Pay All Bills New Requests Due to Quickly Paid Ac…" at bounding box center [479, 223] width 959 height 446
paste input "E.L.D. Trucking"
paste input "FP Services"
drag, startPoint x: 272, startPoint y: 150, endPoint x: 49, endPoint y: 126, distance: 225.0
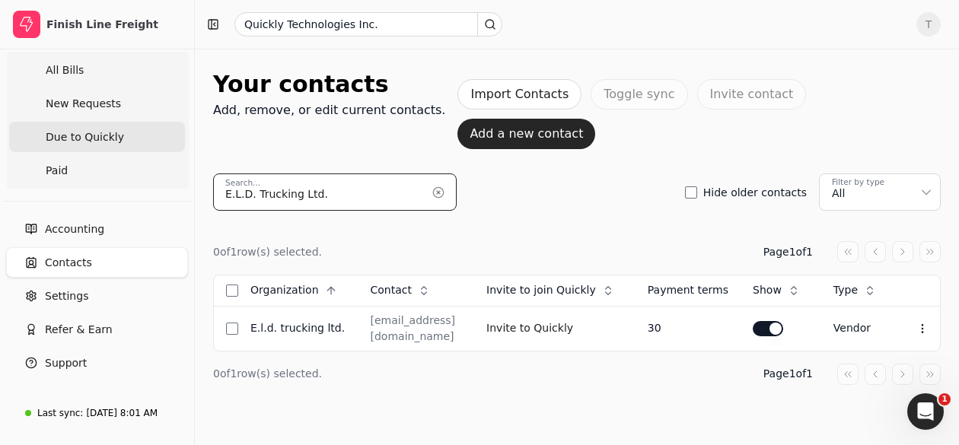
click at [0, 122] on html "Finish Line Freight Home Bill Pay All Bills New Requests Due to Quickly Paid Ac…" at bounding box center [479, 223] width 959 height 446
drag, startPoint x: 355, startPoint y: 155, endPoint x: 3, endPoint y: 138, distance: 352.7
click at [0, 138] on html "Finish Line Freight Home Bill Pay All Bills New Requests Due to Quickly Paid Ac…" at bounding box center [479, 223] width 959 height 446
paste input "Gower & Co"
drag, startPoint x: 351, startPoint y: 157, endPoint x: 84, endPoint y: 140, distance: 266.8
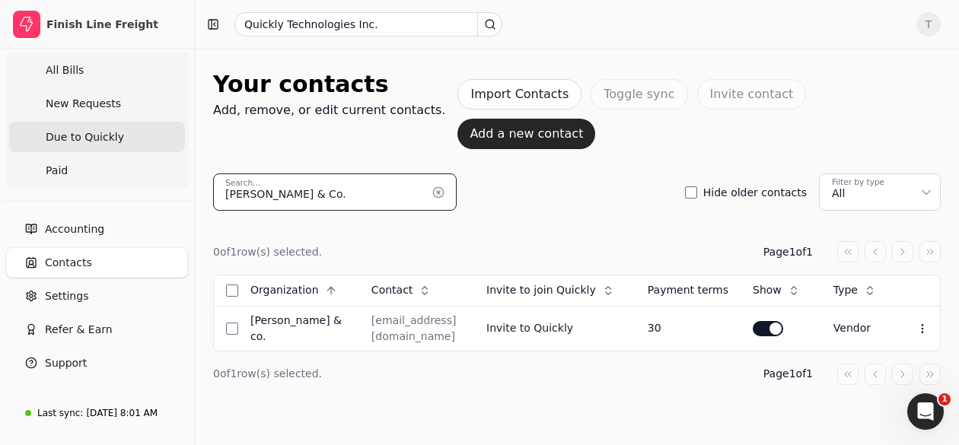
click at [84, 140] on div "Finish Line Freight Home Bill Pay All Bills New Requests Due to Quickly Paid Ac…" at bounding box center [479, 223] width 959 height 446
paste input "Hercules Logistics Ltd"
drag, startPoint x: 227, startPoint y: 145, endPoint x: -4, endPoint y: 123, distance: 232.3
click at [0, 123] on html "Finish Line Freight Home Bill Pay All Bills New Requests Due to Quickly Paid Ac…" at bounding box center [479, 223] width 959 height 446
paste input "opper Transport"
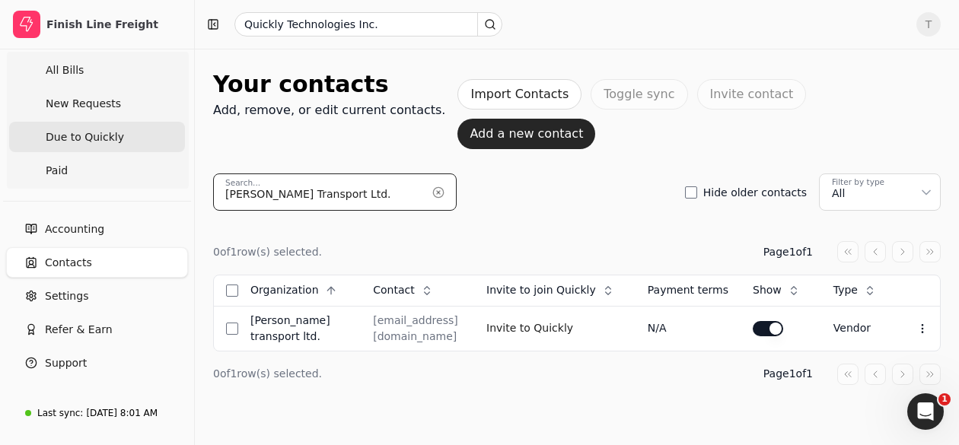
drag, startPoint x: 343, startPoint y: 156, endPoint x: 118, endPoint y: 135, distance: 226.1
click at [118, 135] on div "Finish Line Freight Home Bill Pay All Bills New Requests Due to Quickly Paid Ac…" at bounding box center [479, 223] width 959 height 446
paste input "Kiss Custom Hauling"
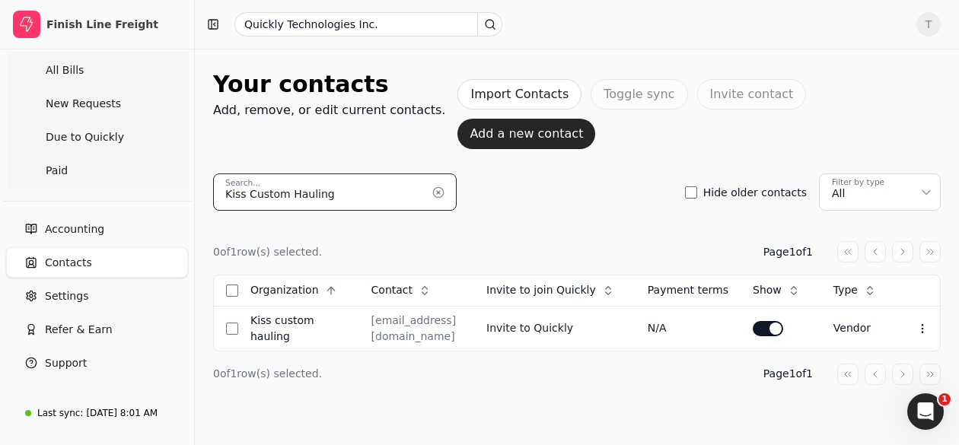
paste input "lipp Enterprises"
drag, startPoint x: 367, startPoint y: 157, endPoint x: 5, endPoint y: 123, distance: 362.9
click at [0, 124] on html "Finish Line Freight Home Bill Pay All Bills New Requests Due to Quickly Paid Ac…" at bounding box center [479, 223] width 959 height 446
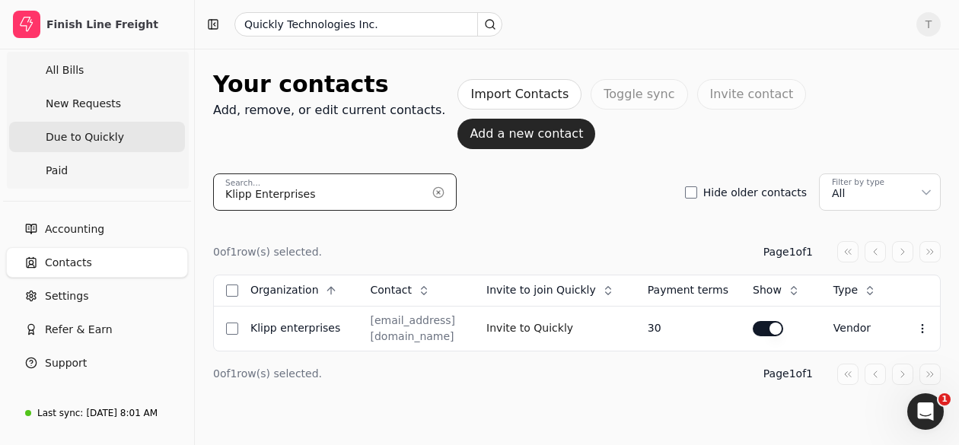
drag, startPoint x: 217, startPoint y: 152, endPoint x: 60, endPoint y: 144, distance: 156.9
click at [0, 136] on html "Finish Line Freight Home Bill Pay All Bills New Requests Due to Quickly Paid Ac…" at bounding box center [479, 223] width 959 height 446
paste input "Mahran Wholesale Inc."
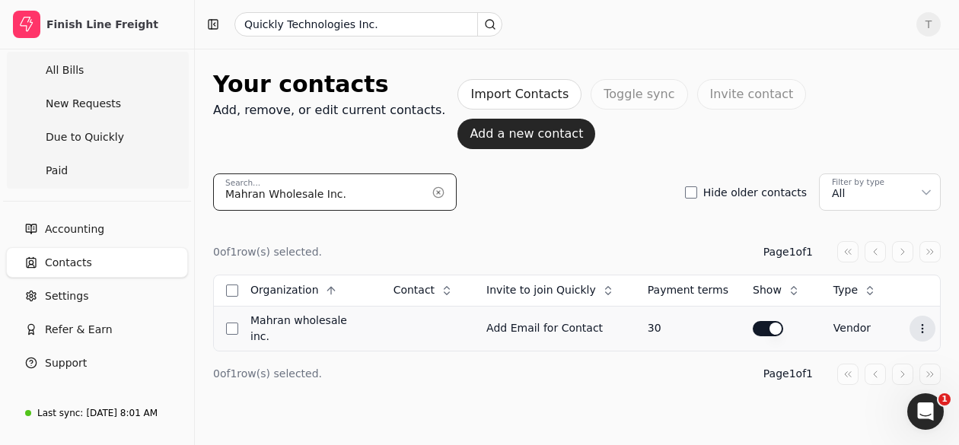
type input "Mahran Wholesale Inc."
click at [917, 323] on icon at bounding box center [922, 329] width 12 height 12
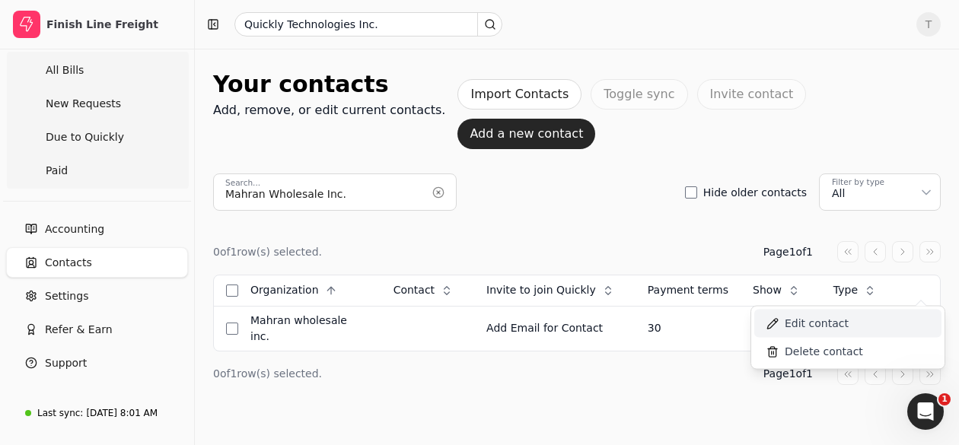
click at [849, 325] on li "Edit contact" at bounding box center [847, 324] width 187 height 28
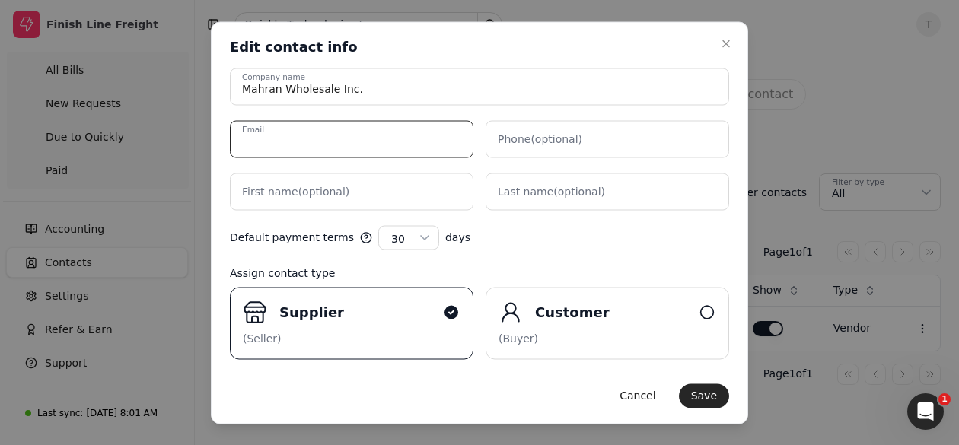
click at [398, 138] on input "Email" at bounding box center [351, 138] width 243 height 37
paste input "info.mahranw@gmail.com"
type input "info.mahranw@gmail.com"
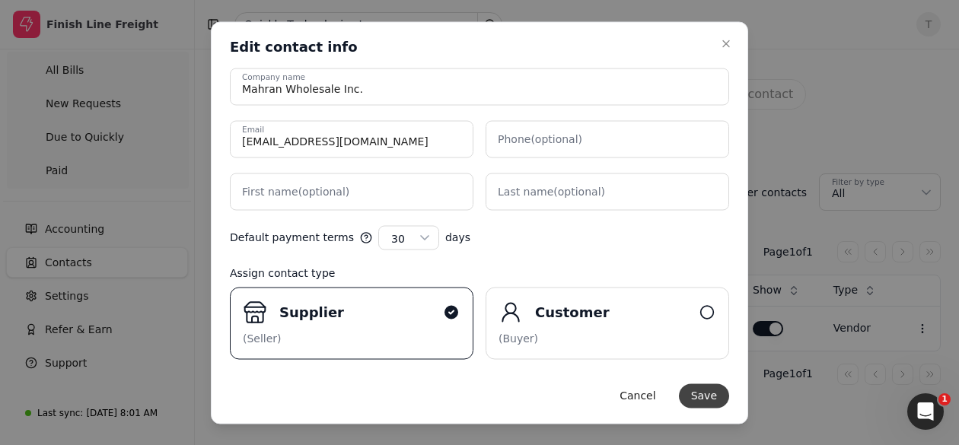
click at [707, 391] on button "Save" at bounding box center [704, 395] width 50 height 24
select select "---"
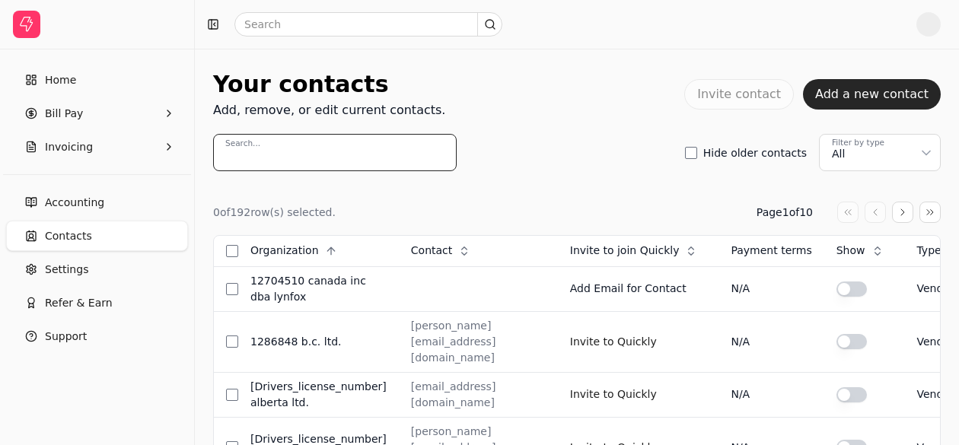
click at [321, 142] on input "Search..." at bounding box center [334, 152] width 243 height 37
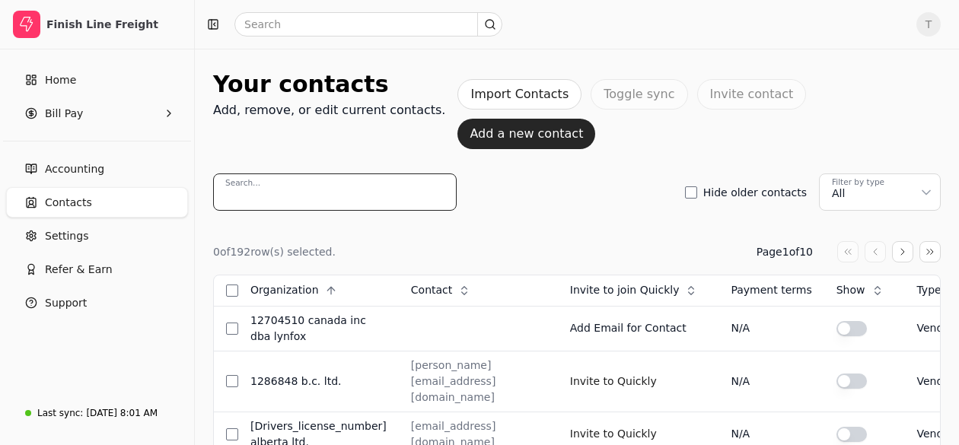
paste input "[EMAIL_ADDRESS][DOMAIN_NAME]"
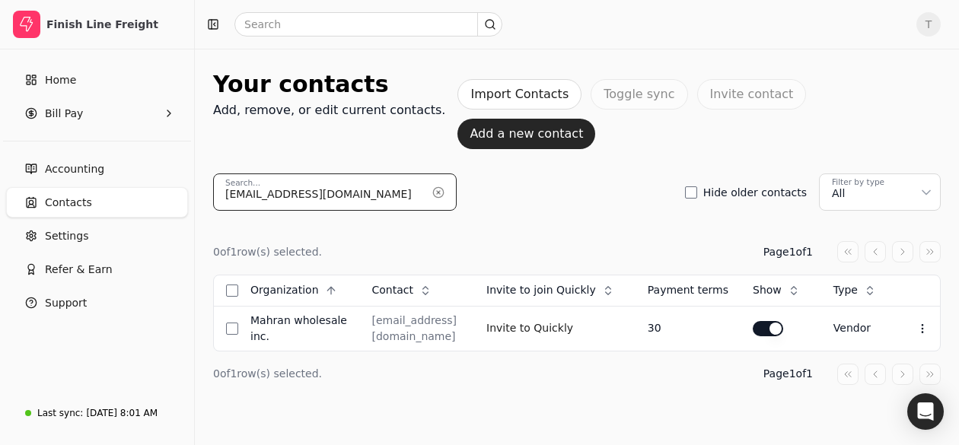
drag, startPoint x: 393, startPoint y: 152, endPoint x: -4, endPoint y: 121, distance: 398.3
click at [0, 121] on html "Finish Line Freight Home Bill Pay Accounting Contacts Settings Refer & Earn Sup…" at bounding box center [479, 223] width 959 height 446
paste input "Provision Transport Ltd."
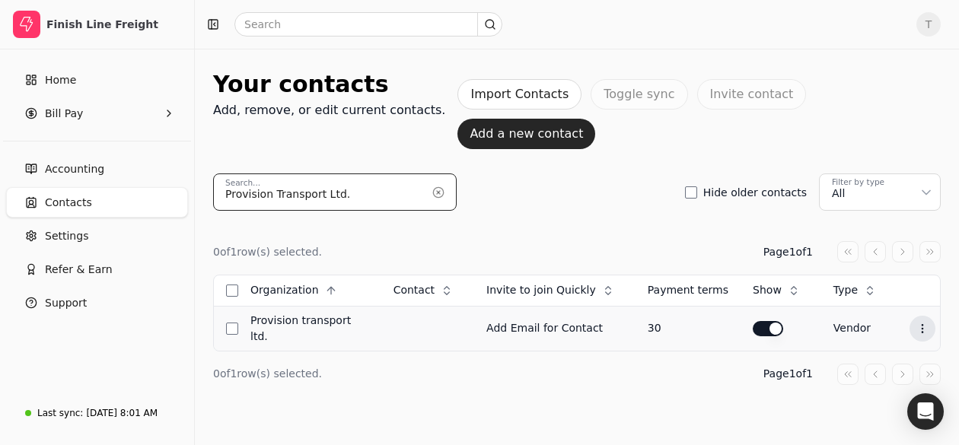
type input "Provision Transport Ltd."
click at [911, 316] on button "Context Menu Button" at bounding box center [922, 329] width 26 height 26
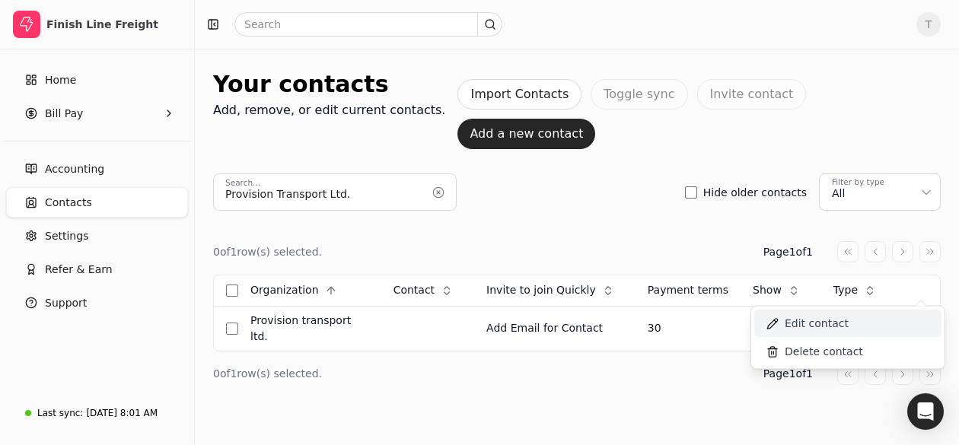
click at [893, 320] on li "Edit contact" at bounding box center [847, 324] width 187 height 28
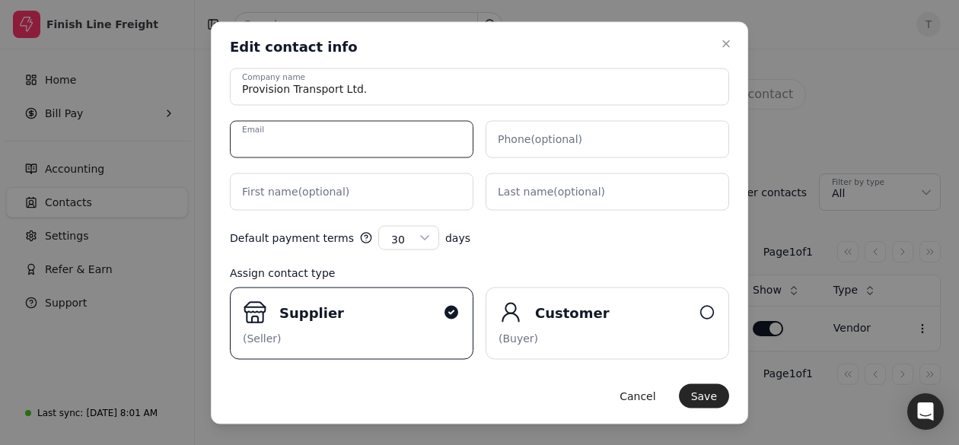
click at [385, 138] on input "Email" at bounding box center [351, 138] width 243 height 37
paste input "dispatch@provisiontransport.ca"
type input "dispatch@provisiontransport.ca"
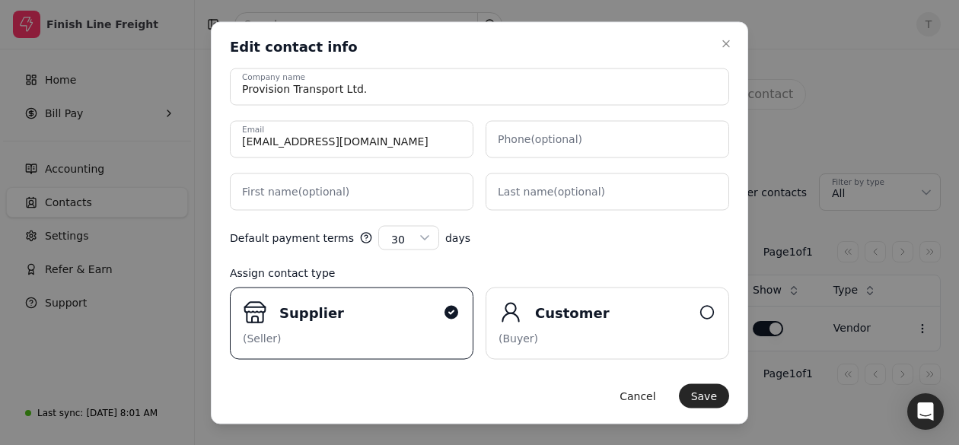
drag, startPoint x: 707, startPoint y: 394, endPoint x: 722, endPoint y: 389, distance: 16.1
click at [707, 394] on button "Save" at bounding box center [704, 395] width 50 height 24
select select "---"
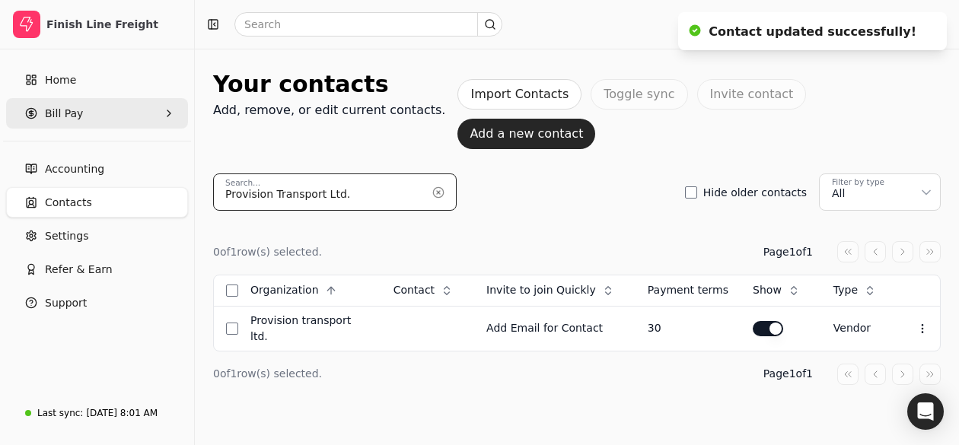
drag, startPoint x: 386, startPoint y: 152, endPoint x: 12, endPoint y: 106, distance: 376.4
click at [0, 103] on html "Finish Line Freight Home Bill Pay Accounting Contacts Settings Refer & Earn Sup…" at bounding box center [479, 223] width 959 height 446
paste input "Ross Agri Supplies Inc"
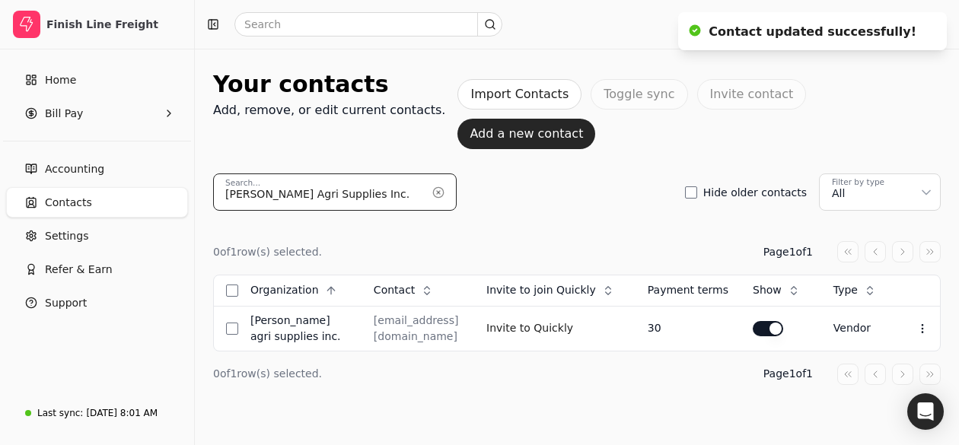
drag, startPoint x: 361, startPoint y: 146, endPoint x: 141, endPoint y: 133, distance: 220.2
click at [122, 129] on div "Finish Line Freight Home Bill Pay Accounting Contacts Settings Refer & Earn Sup…" at bounding box center [479, 223] width 959 height 446
paste input "SFL Trucking Ltd"
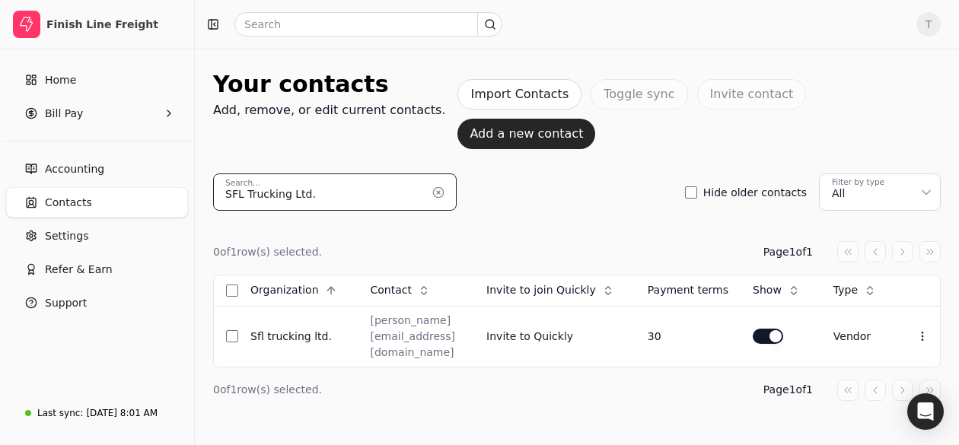
paste input "Tri Star Transport"
drag, startPoint x: 384, startPoint y: 153, endPoint x: 324, endPoint y: 170, distance: 62.6
click at [153, 142] on div "Finish Line Freight Home Bill Pay Accounting Contacts Settings Refer & Earn Sup…" at bounding box center [479, 231] width 959 height 462
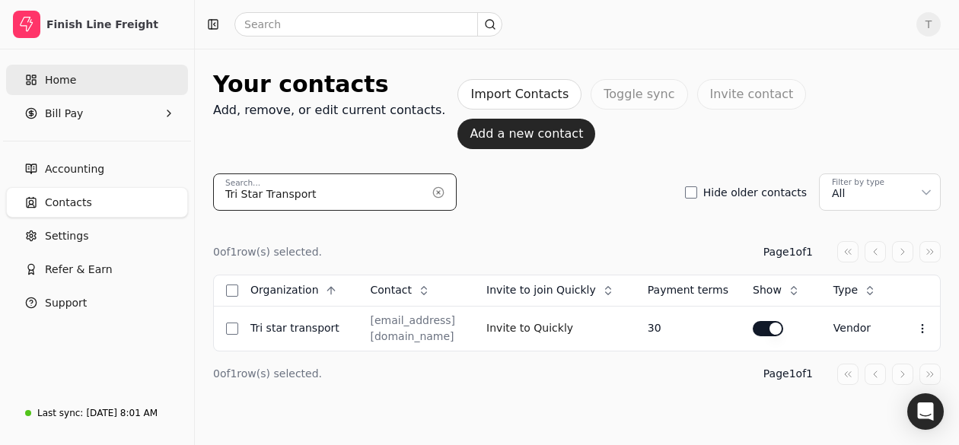
type input "Tri Star Transport"
click at [88, 70] on link "Home" at bounding box center [97, 80] width 182 height 30
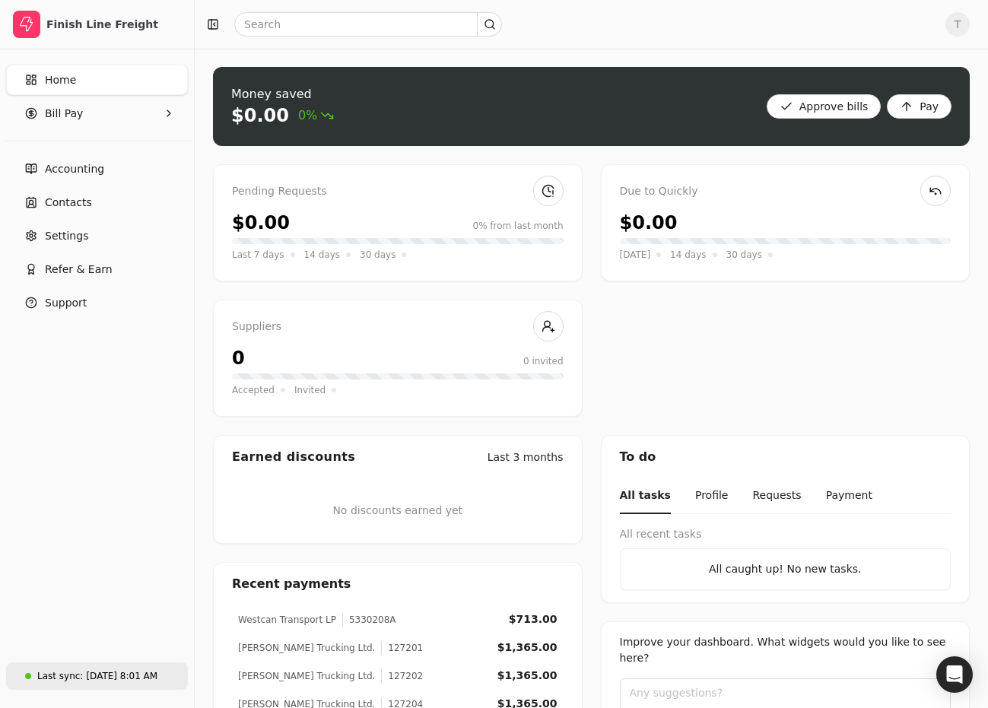
click at [116, 676] on div "[DATE] 8:01 AM" at bounding box center [122, 676] width 72 height 14
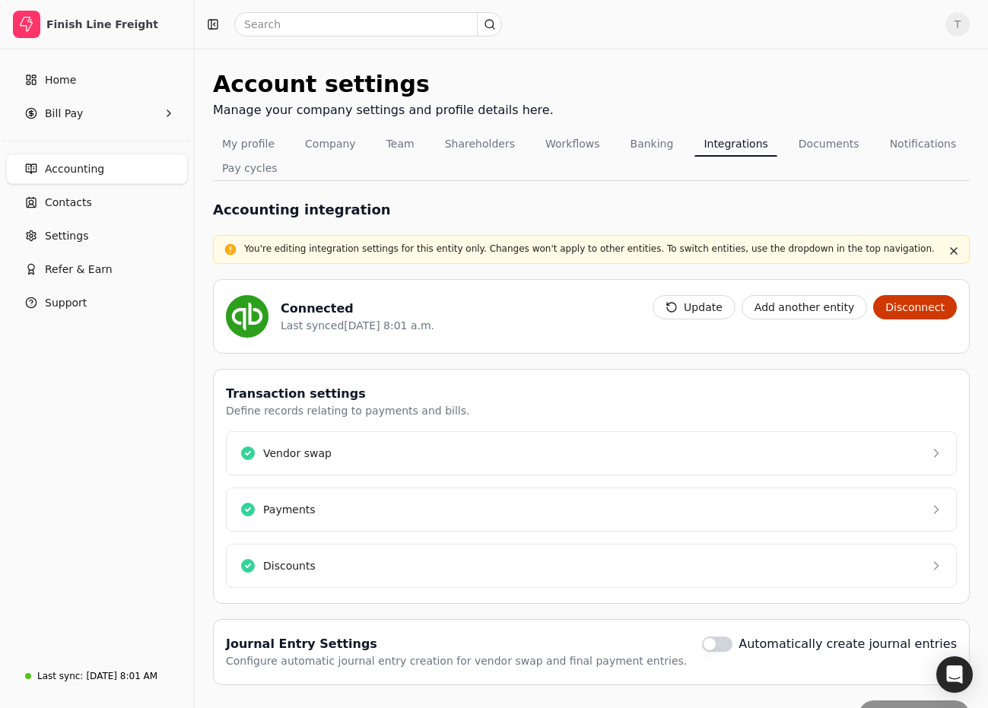
drag, startPoint x: 388, startPoint y: 317, endPoint x: 427, endPoint y: 321, distance: 39.0
click at [427, 321] on div "Connected Last synced Aug 20, 8:01 a.m. Update Add another entity Disconnect" at bounding box center [591, 316] width 757 height 75
drag, startPoint x: 433, startPoint y: 321, endPoint x: 488, endPoint y: 358, distance: 66.9
click at [433, 321] on div "Connected Last synced Aug 20, 8:01 a.m." at bounding box center [433, 316] width 415 height 43
click at [89, 109] on Pay "Bill Pay" at bounding box center [97, 113] width 182 height 30
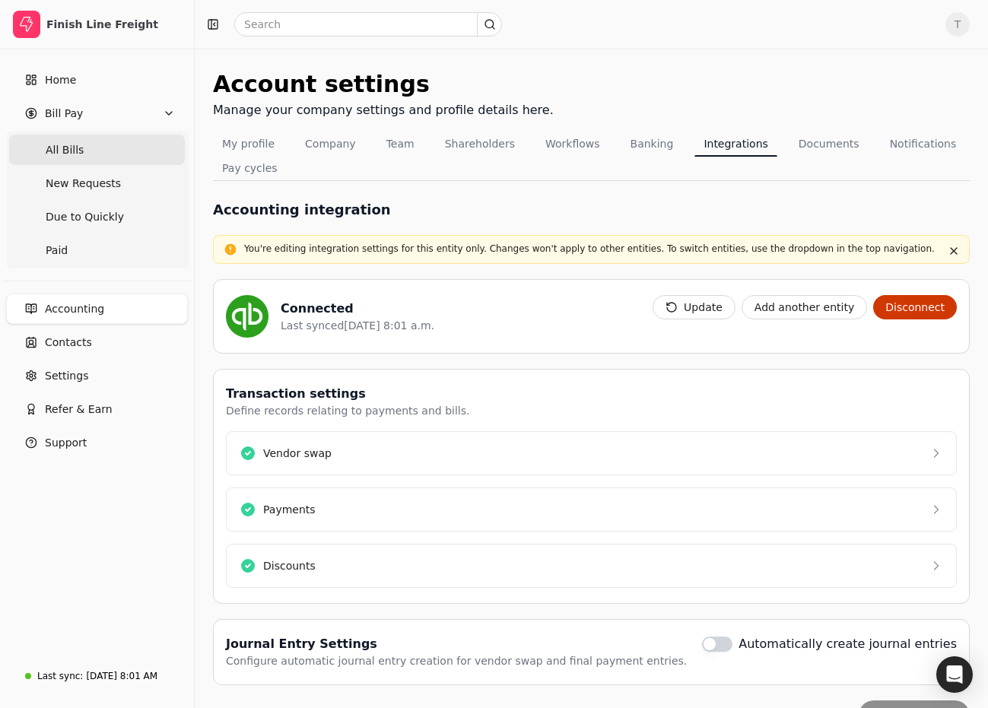
click at [97, 142] on Bills "All Bills" at bounding box center [97, 150] width 176 height 30
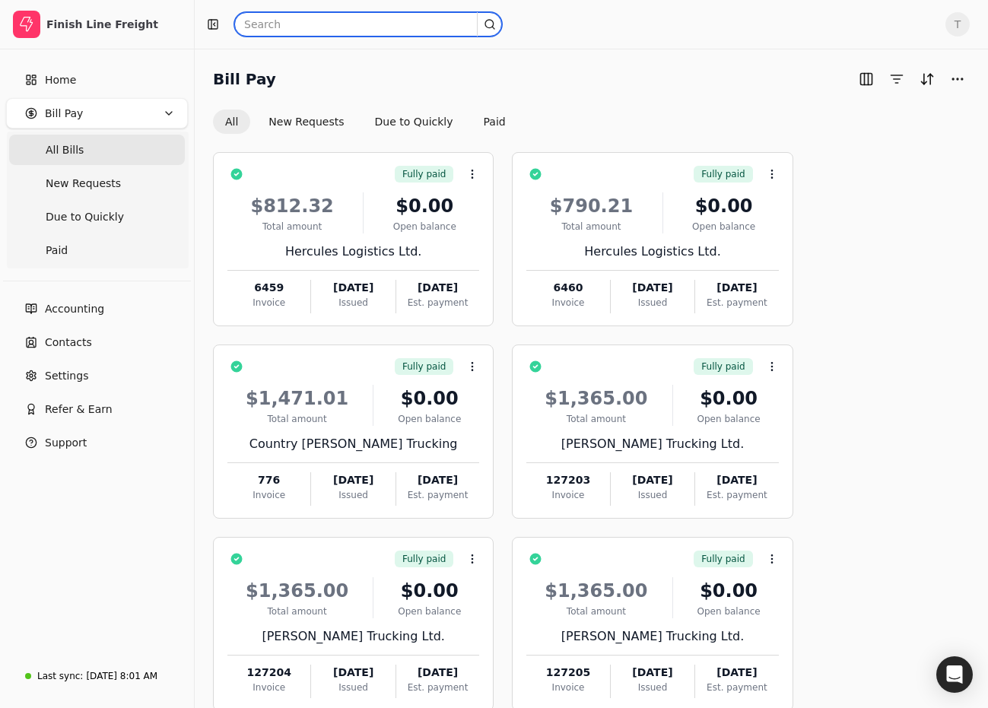
click at [324, 29] on input "text" at bounding box center [368, 24] width 268 height 24
click at [315, 20] on input "text" at bounding box center [368, 24] width 268 height 24
type input "Quickly"
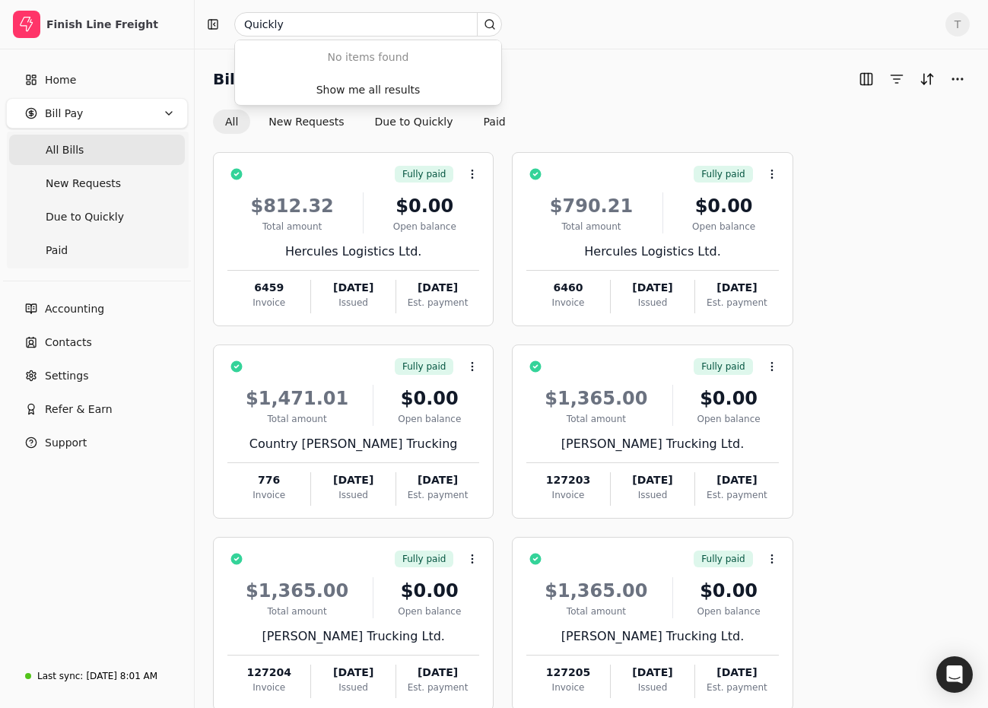
drag, startPoint x: 71, startPoint y: 147, endPoint x: 192, endPoint y: 144, distance: 121.0
click at [70, 147] on span "All Bills" at bounding box center [65, 150] width 38 height 16
click at [126, 676] on div "Aug 20, 8:01 AM" at bounding box center [122, 676] width 72 height 14
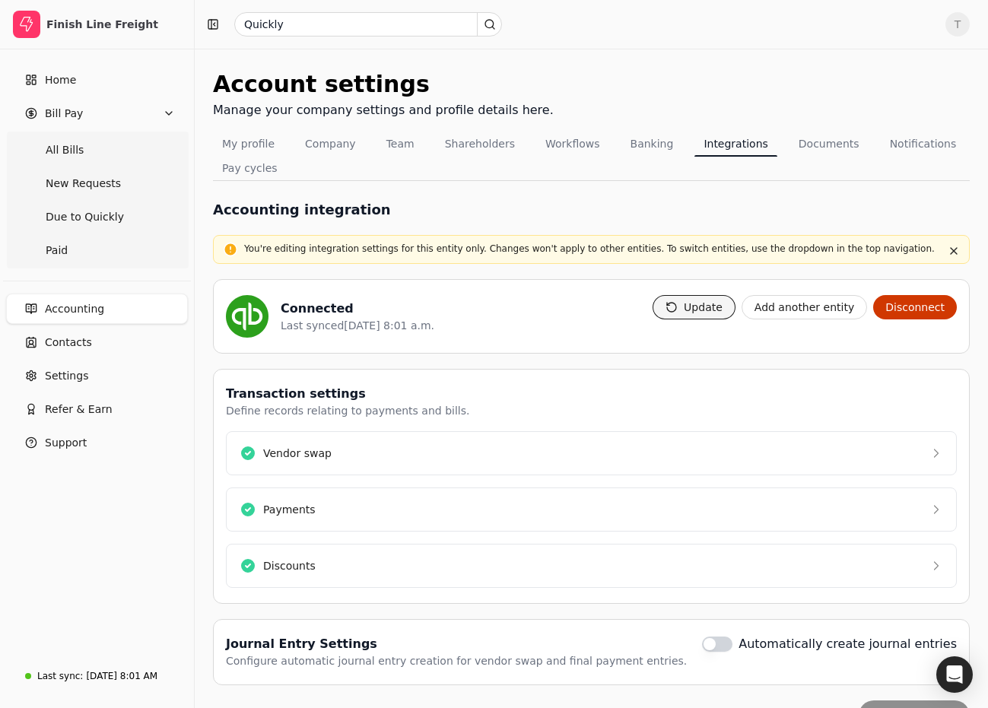
click at [695, 303] on button "Update" at bounding box center [694, 307] width 83 height 24
drag, startPoint x: 957, startPoint y: 247, endPoint x: 964, endPoint y: 242, distance: 8.7
click at [957, 247] on button "button" at bounding box center [954, 251] width 18 height 18
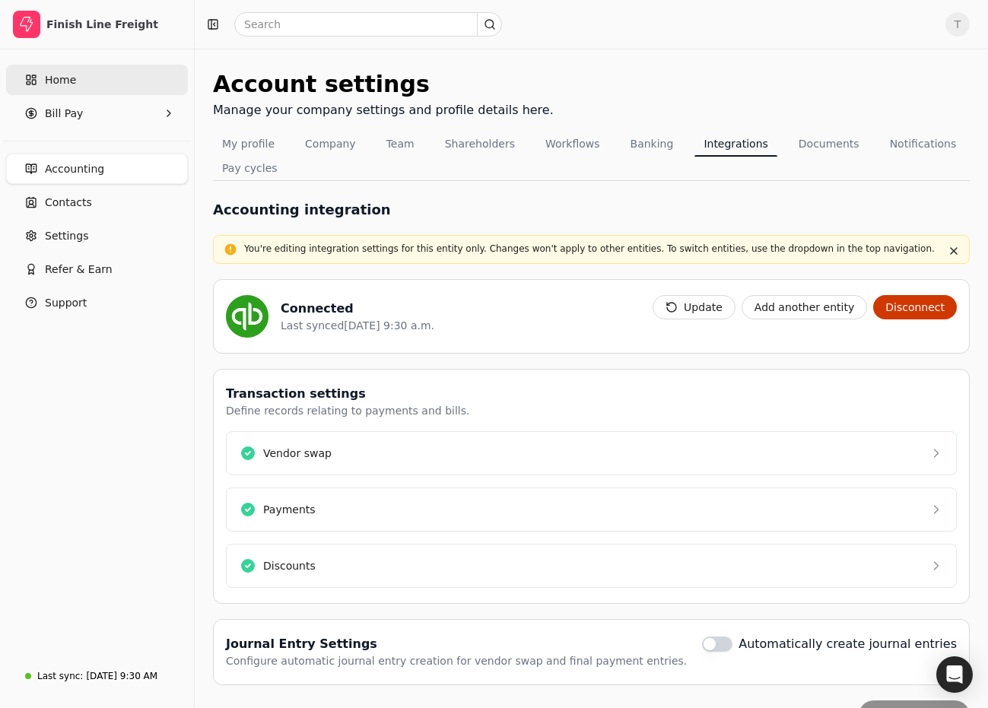
click at [83, 83] on link "Home" at bounding box center [97, 80] width 182 height 30
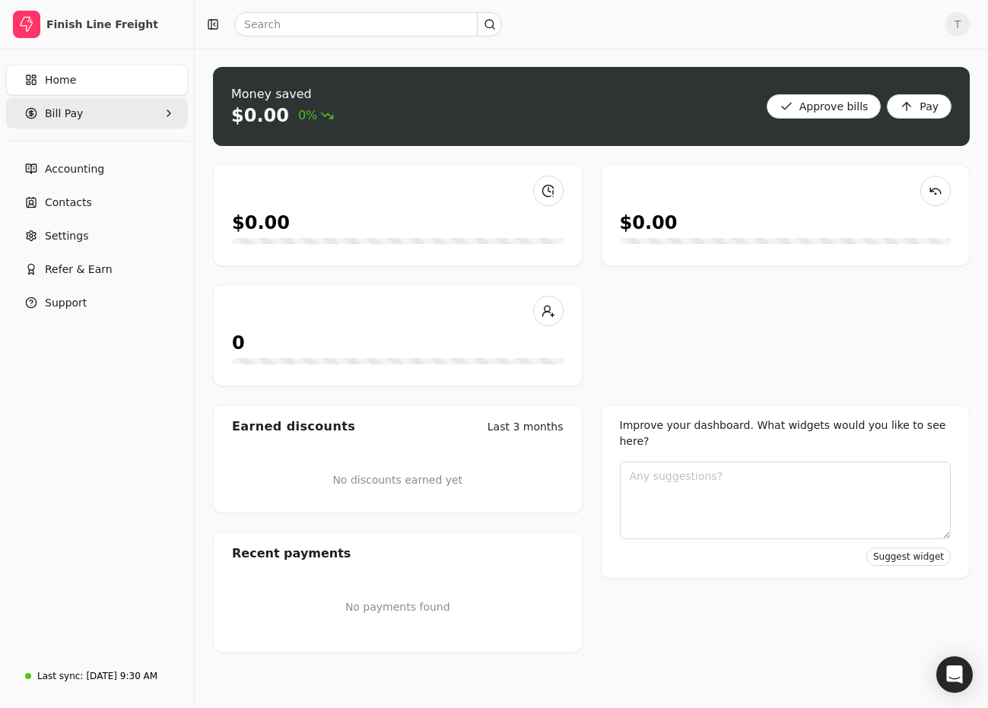
click at [93, 111] on Pay "Bill Pay" at bounding box center [97, 113] width 182 height 30
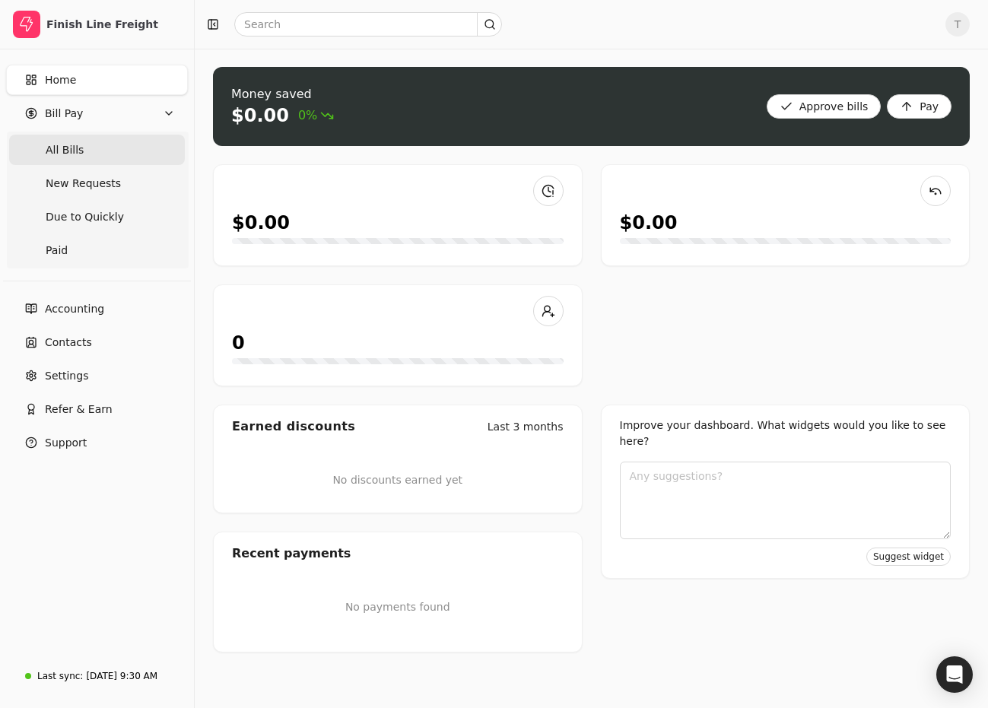
click at [96, 153] on Bills "All Bills" at bounding box center [97, 150] width 176 height 30
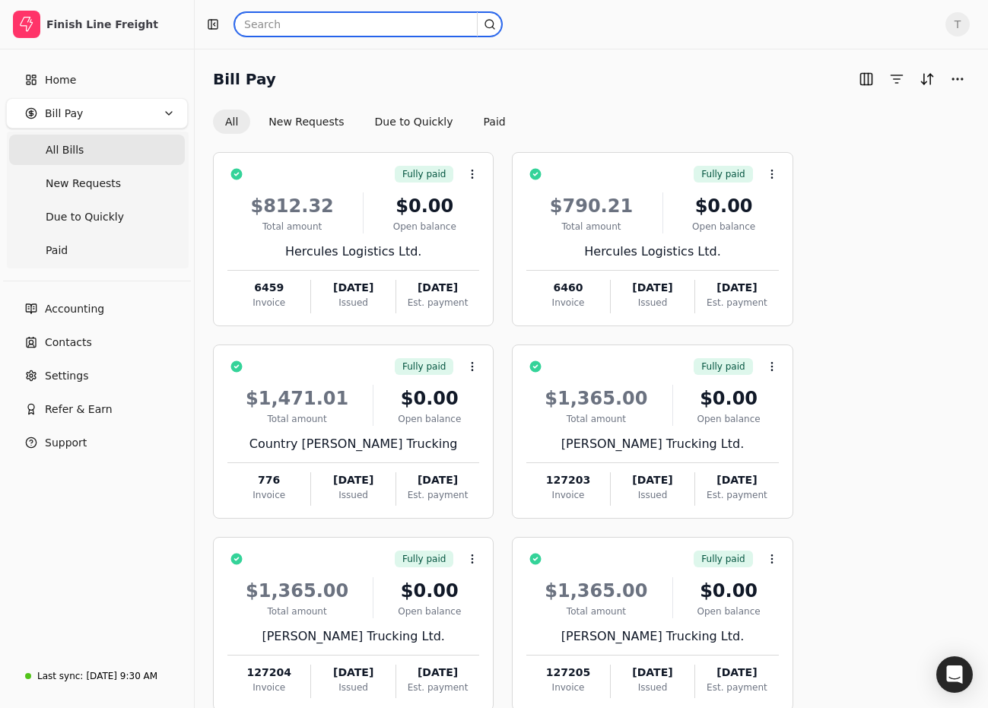
click at [337, 27] on input "text" at bounding box center [368, 24] width 268 height 24
type input "quickly"
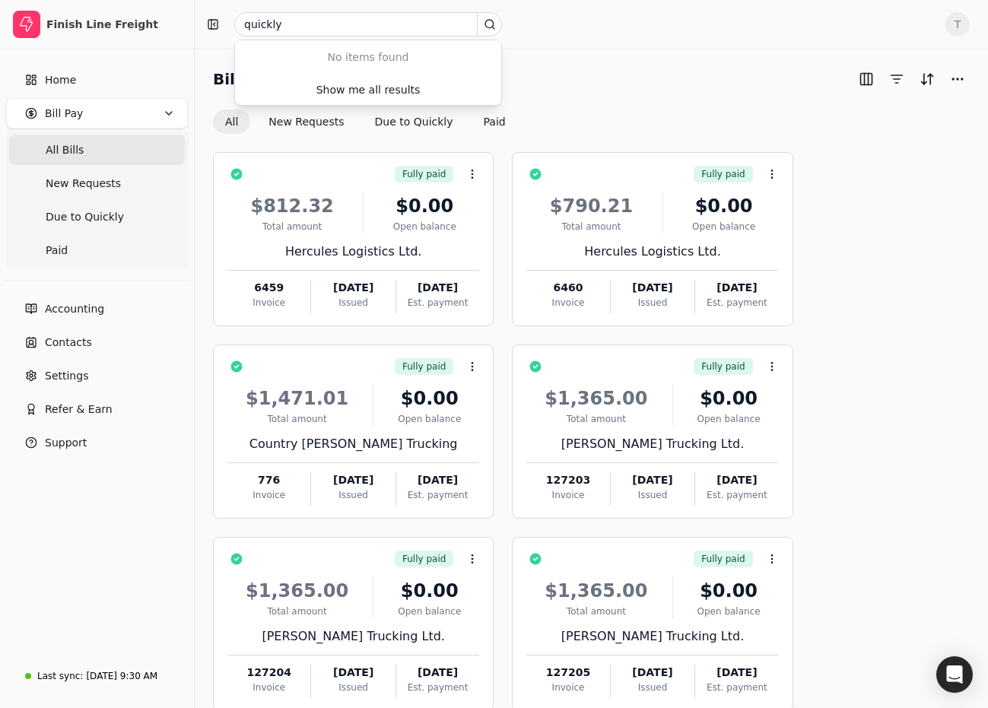
click at [564, 32] on div "quickly" at bounding box center [567, 24] width 733 height 24
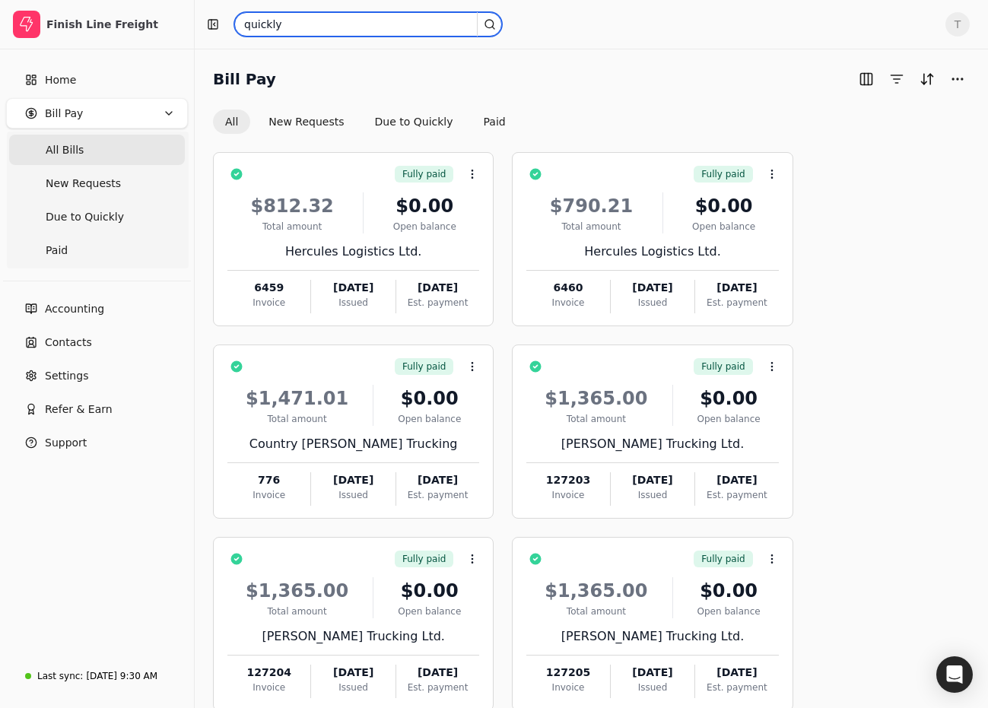
drag, startPoint x: 154, startPoint y: 21, endPoint x: -52, endPoint y: 9, distance: 206.5
click at [0, 9] on html "Finish Line Freight Home Bill Pay All Bills New Requests Due to Quickly Paid Ac…" at bounding box center [494, 590] width 988 height 1181
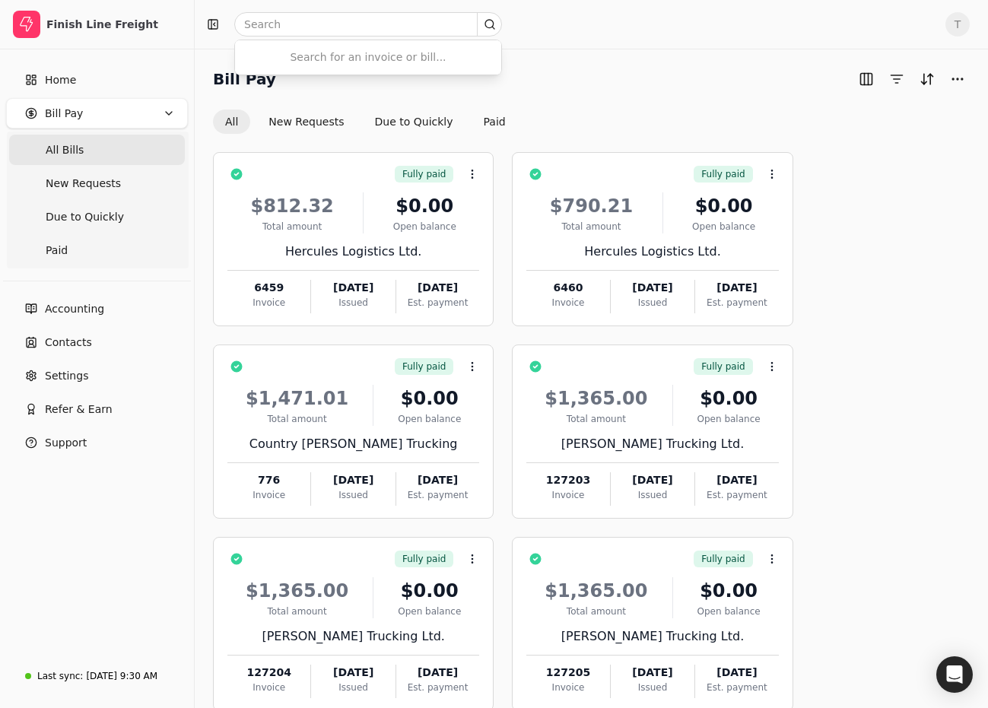
drag, startPoint x: 641, startPoint y: 73, endPoint x: 470, endPoint y: 77, distance: 170.5
click at [638, 73] on div "Bill Pay" at bounding box center [591, 79] width 757 height 24
click at [97, 153] on Bills "All Bills" at bounding box center [97, 150] width 176 height 30
drag, startPoint x: 56, startPoint y: 347, endPoint x: 74, endPoint y: 355, distance: 19.8
click at [56, 347] on span "Contacts" at bounding box center [68, 343] width 47 height 16
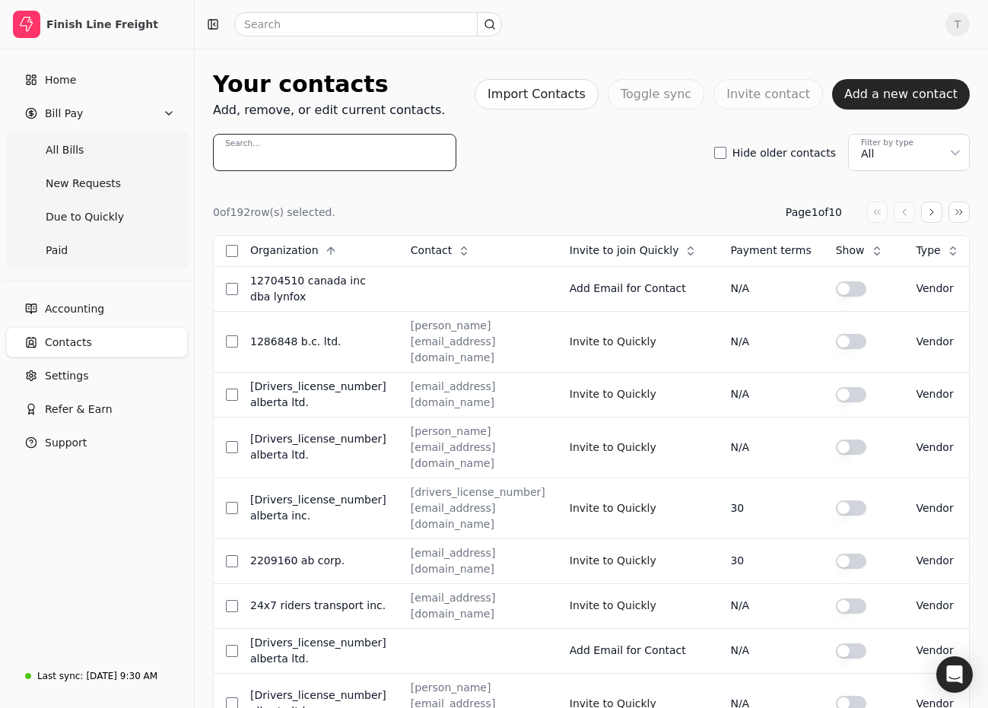
click at [298, 145] on input "Search..." at bounding box center [334, 152] width 243 height 37
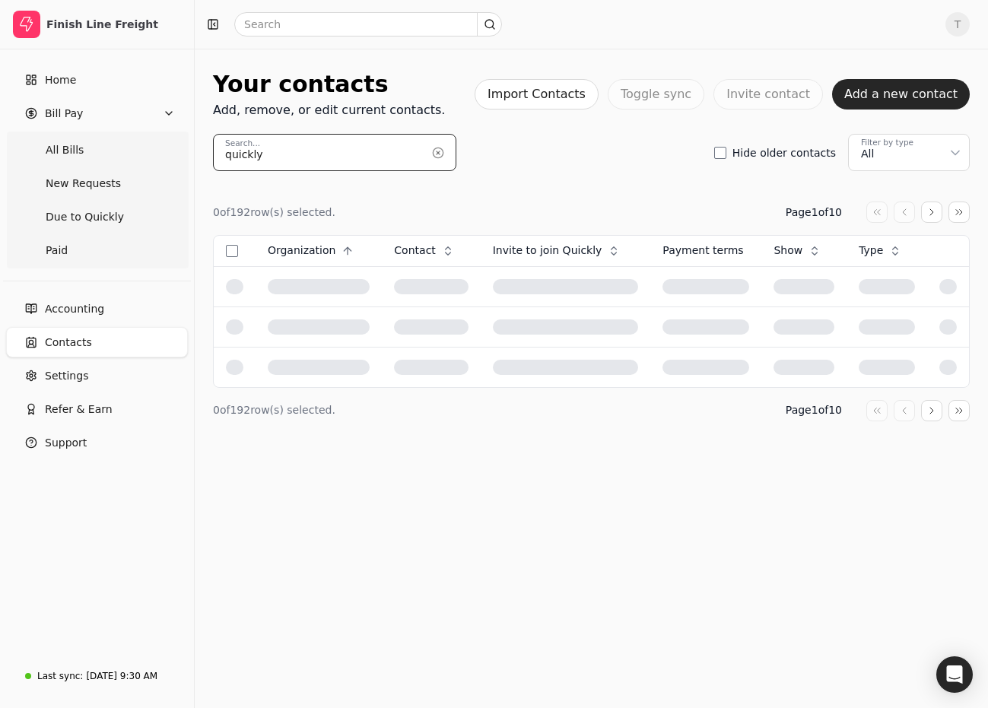
type input "quickly"
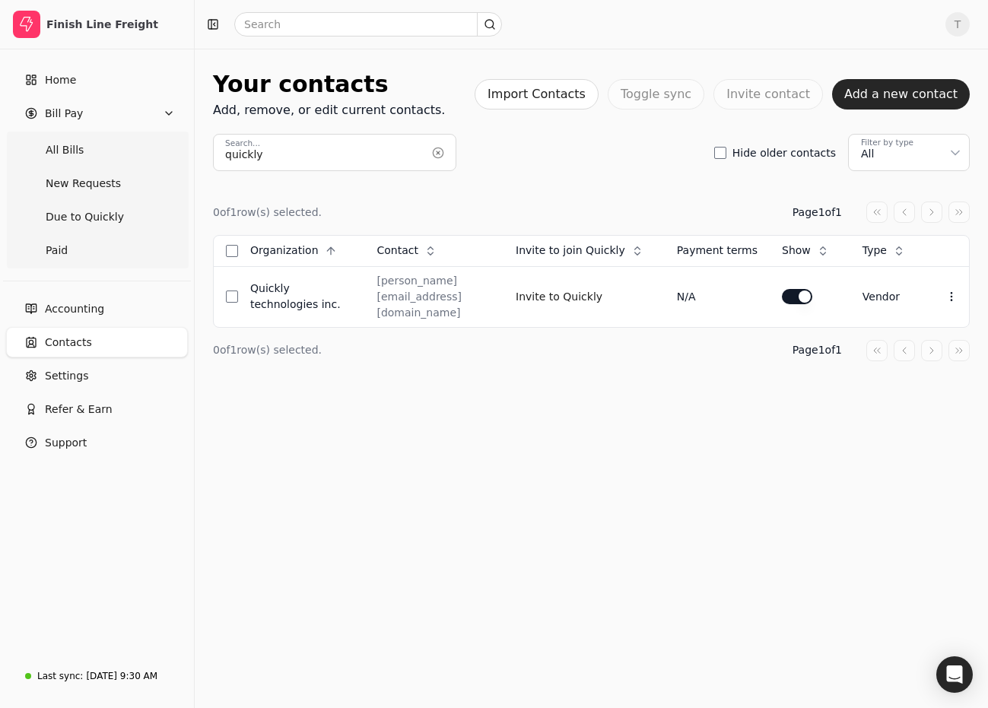
click at [727, 169] on div "Hide older contacts Filter by type All" at bounding box center [842, 152] width 256 height 37
click at [79, 144] on span "All Bills" at bounding box center [65, 150] width 38 height 16
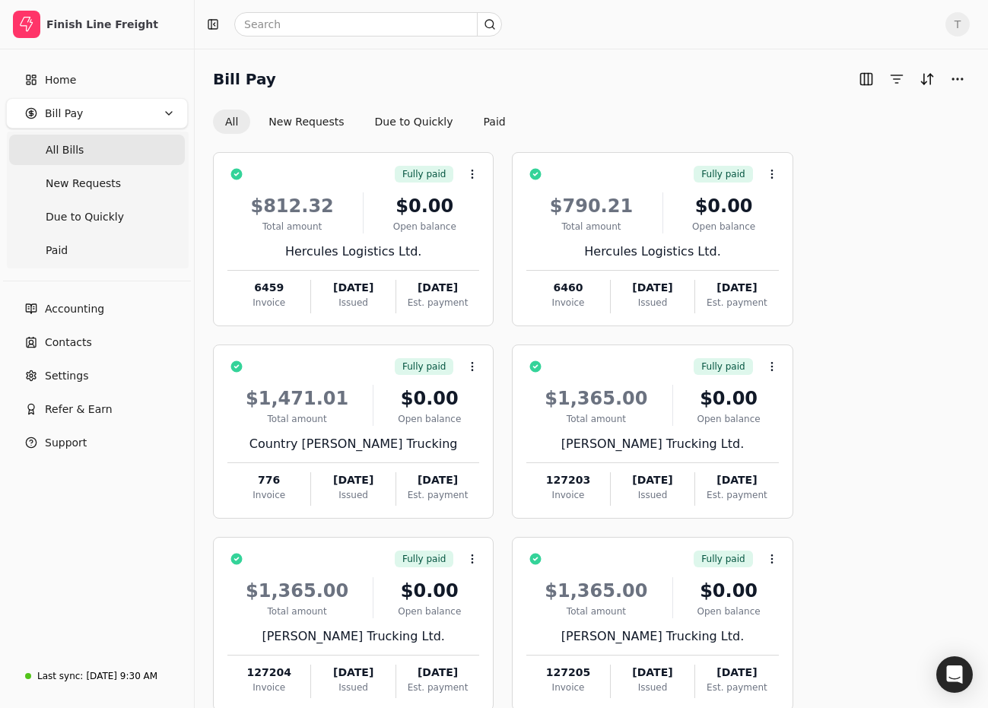
click at [598, 73] on div "Bill Pay" at bounding box center [591, 79] width 757 height 24
click at [698, 109] on div "Bill Pay All New Requests Due to Quickly Paid" at bounding box center [591, 100] width 757 height 67
